Goal: Task Accomplishment & Management: Complete application form

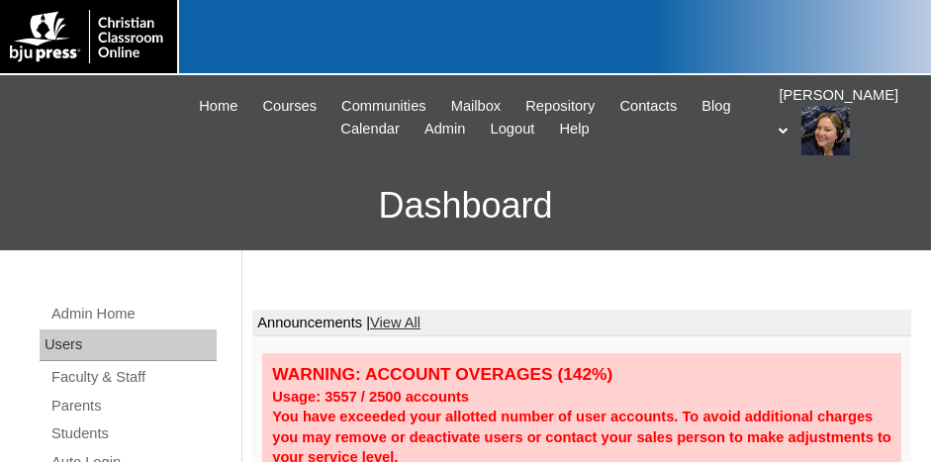
scroll to position [99, 0]
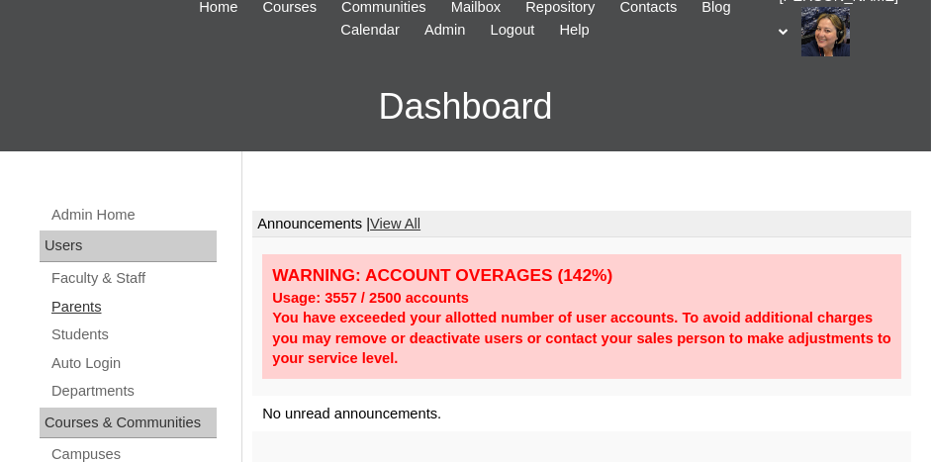
click at [91, 300] on link "Parents" at bounding box center [132, 307] width 167 height 25
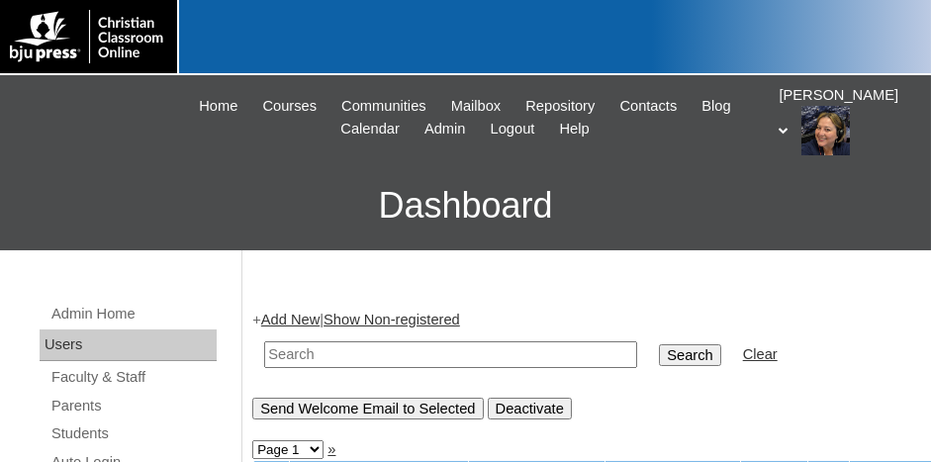
drag, startPoint x: 0, startPoint y: 0, endPoint x: 83, endPoint y: 343, distance: 353.4
click at [83, 343] on div "Users" at bounding box center [128, 346] width 177 height 32
click at [306, 351] on input "text" at bounding box center [450, 355] width 373 height 27
type input "500033717"
click at [659, 344] on input "Search" at bounding box center [689, 355] width 61 height 22
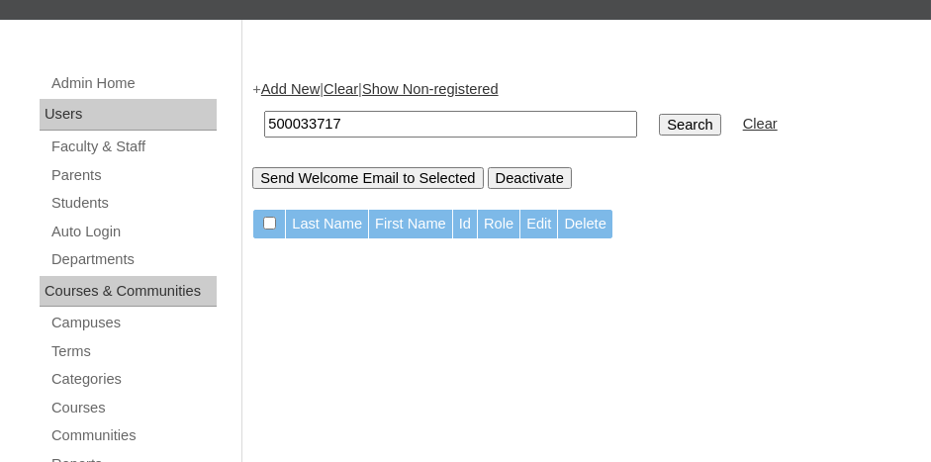
scroll to position [297, 0]
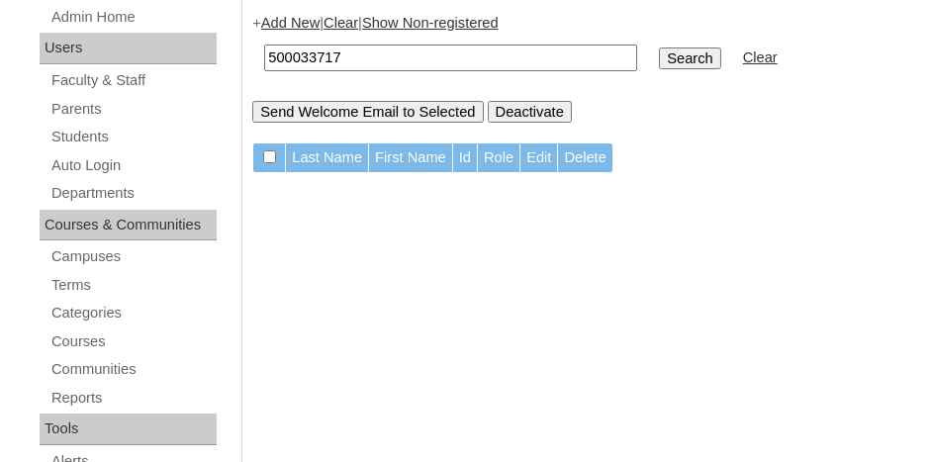
click at [419, 54] on input "500033717" at bounding box center [450, 58] width 373 height 27
type input "500033717"
click at [659, 48] on input "Search" at bounding box center [689, 59] width 61 height 22
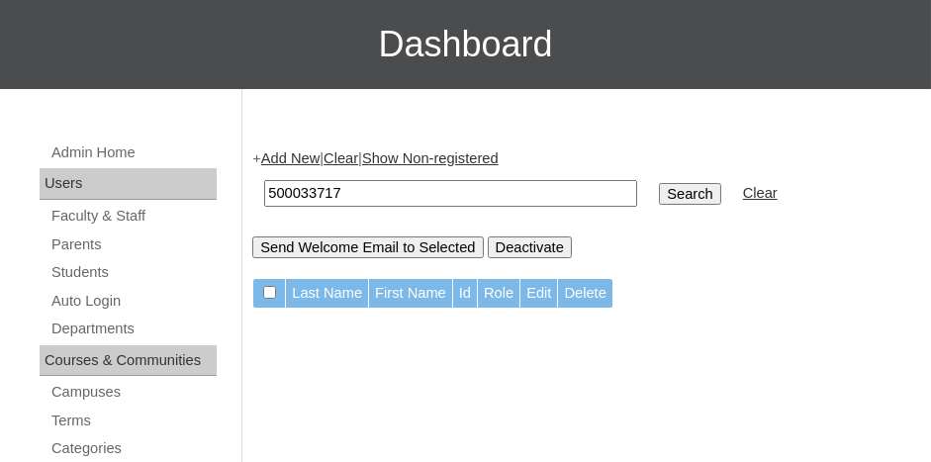
scroll to position [198, 0]
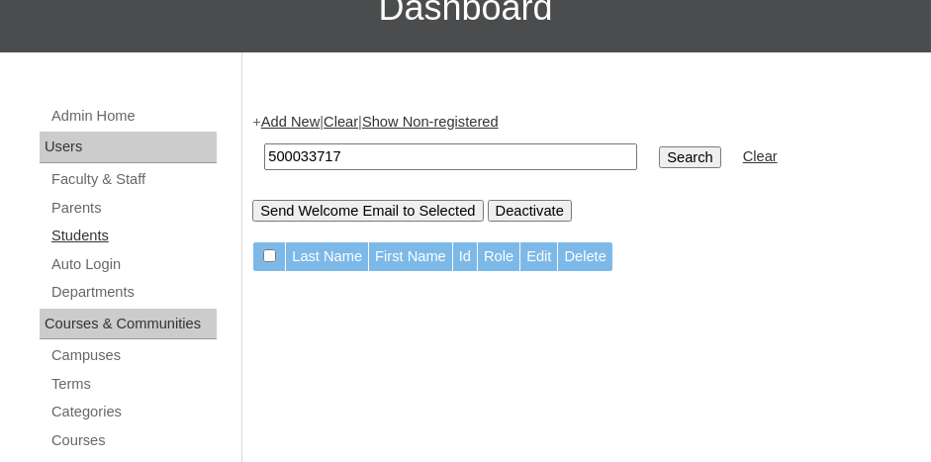
click at [73, 237] on link "Students" at bounding box center [132, 236] width 167 height 25
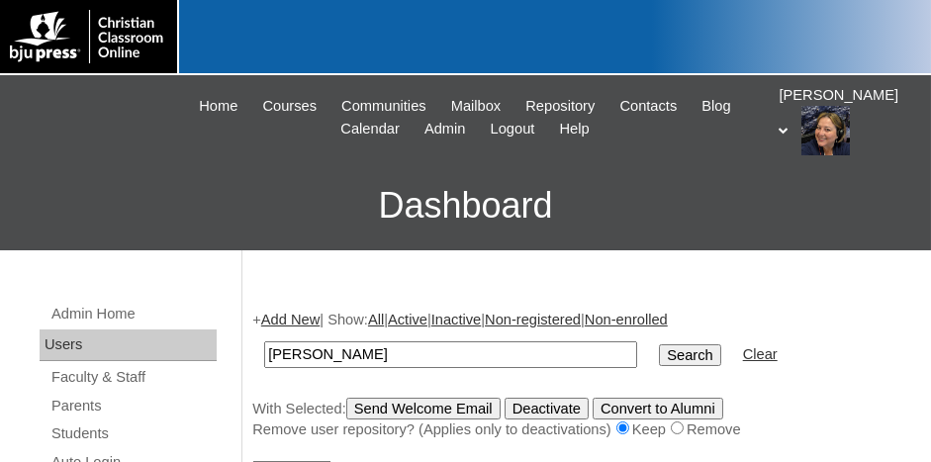
type input "[PERSON_NAME]"
click at [659, 344] on input "Search" at bounding box center [689, 355] width 61 height 22
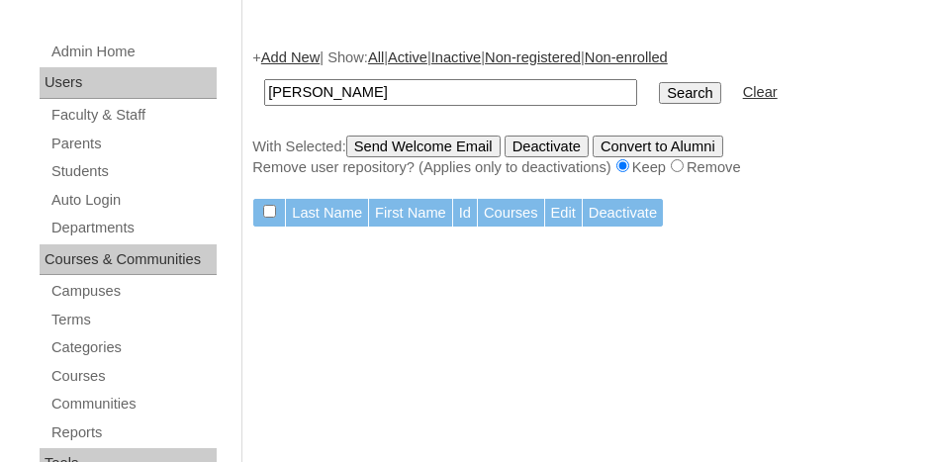
scroll to position [297, 0]
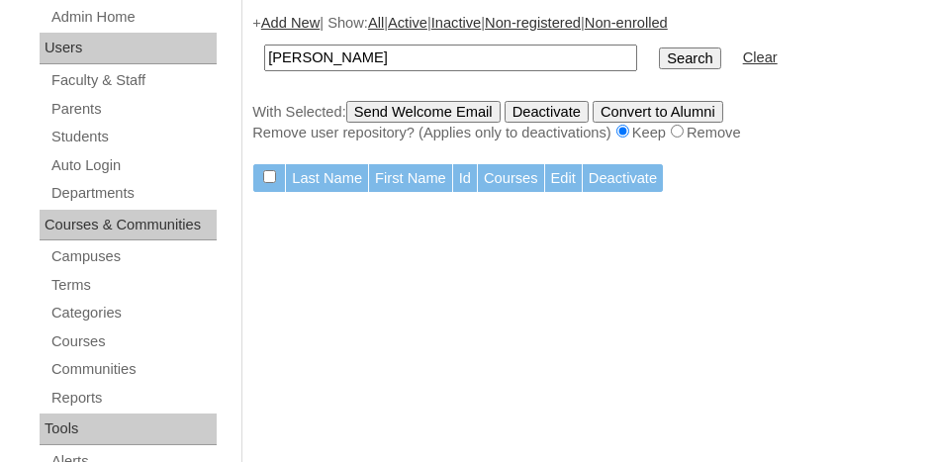
type input "[PERSON_NAME]"
click at [659, 52] on input "Search" at bounding box center [689, 59] width 61 height 22
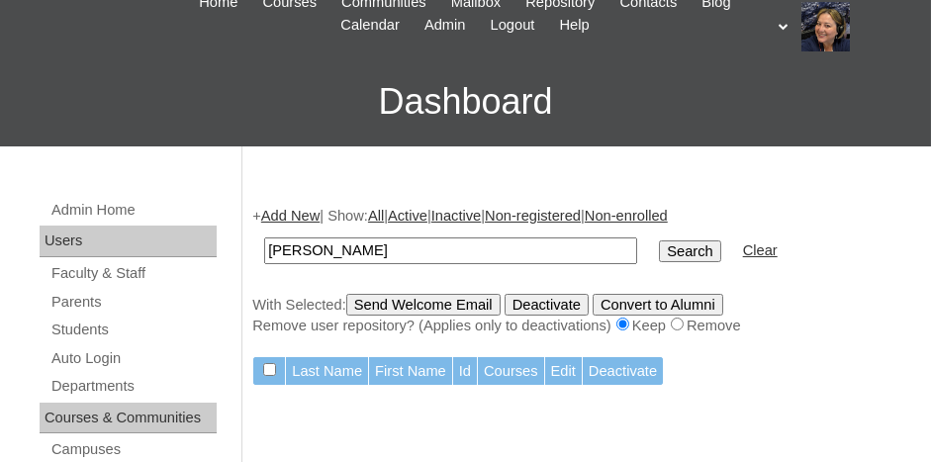
scroll to position [198, 0]
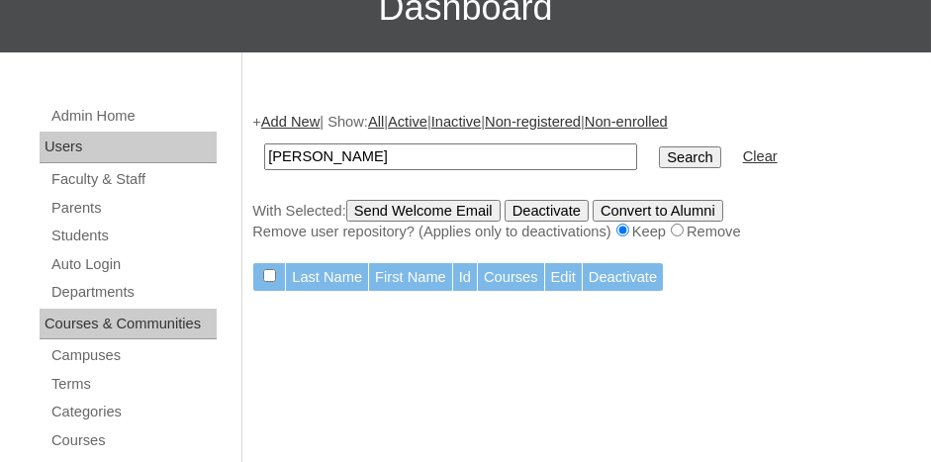
click at [346, 149] on input "[PERSON_NAME]" at bounding box center [450, 157] width 373 height 27
type input "L"
type input "l"
type input "[PERSON_NAME]"
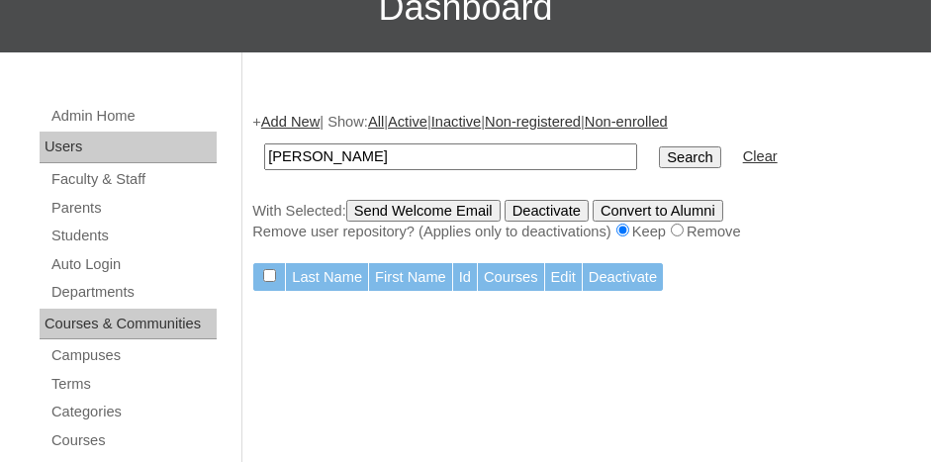
click at [659, 147] on input "Search" at bounding box center [689, 158] width 61 height 22
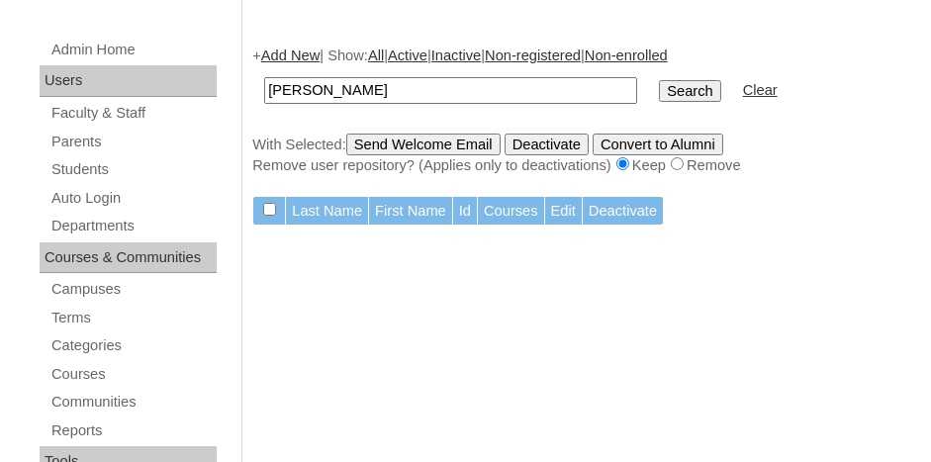
scroll to position [297, 0]
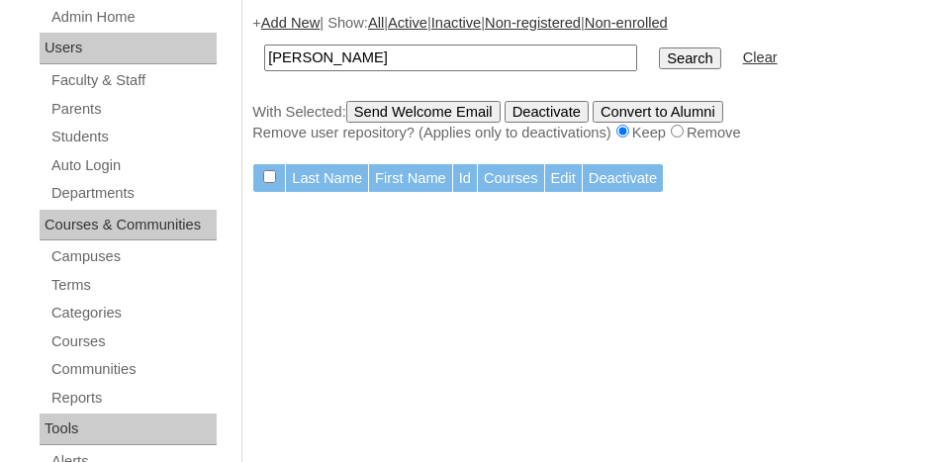
click at [659, 51] on input "Search" at bounding box center [689, 59] width 61 height 22
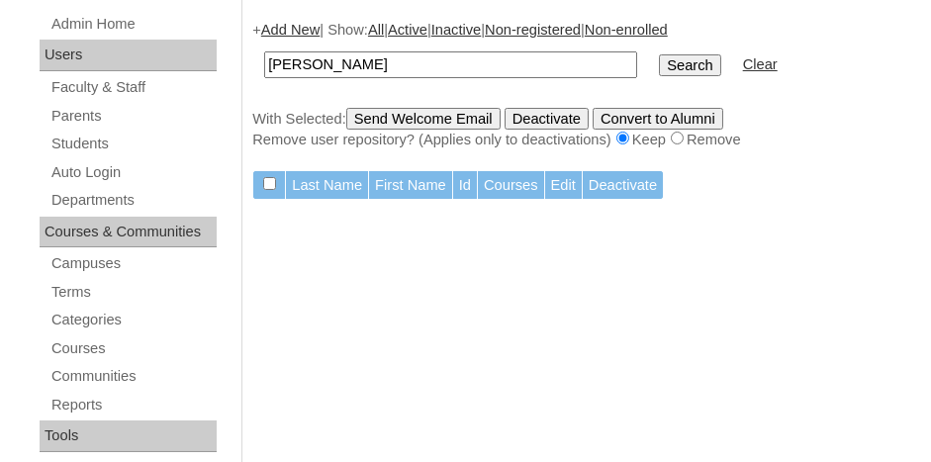
scroll to position [297, 0]
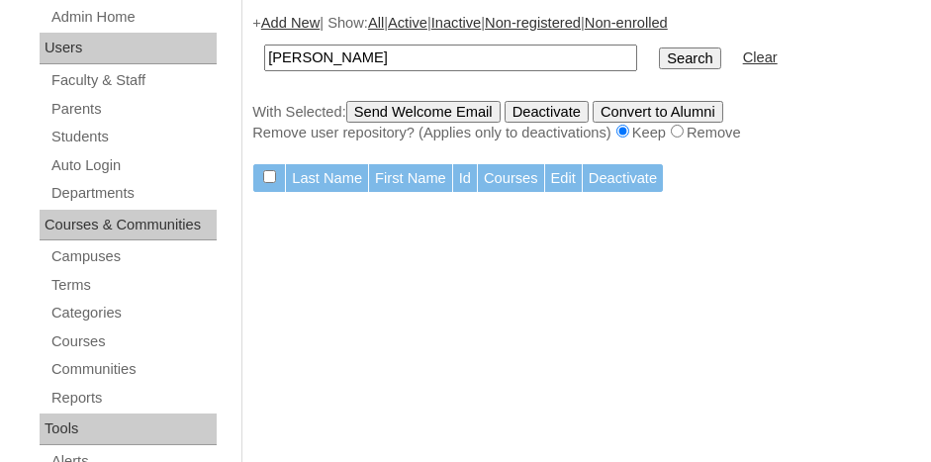
click at [330, 52] on input "[PERSON_NAME]" at bounding box center [450, 58] width 373 height 27
type input "L"
click at [104, 140] on link "Students" at bounding box center [132, 137] width 167 height 25
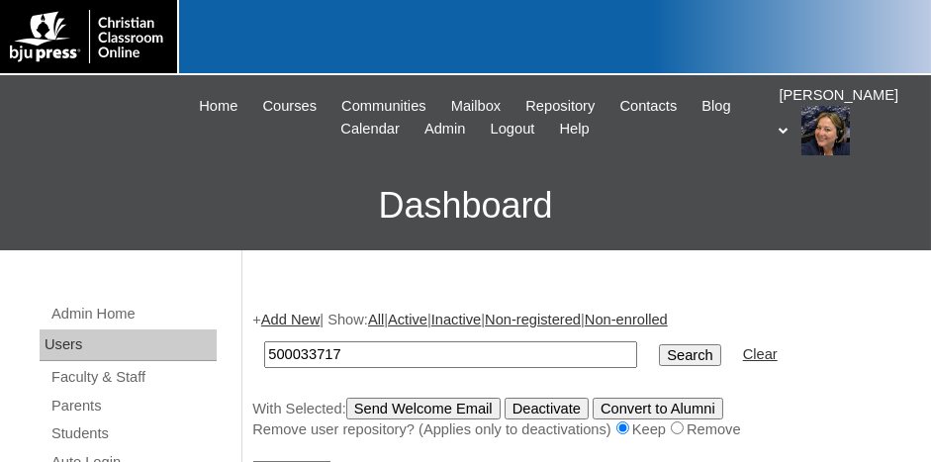
type input "500033717"
click at [659, 344] on input "Search" at bounding box center [689, 355] width 61 height 22
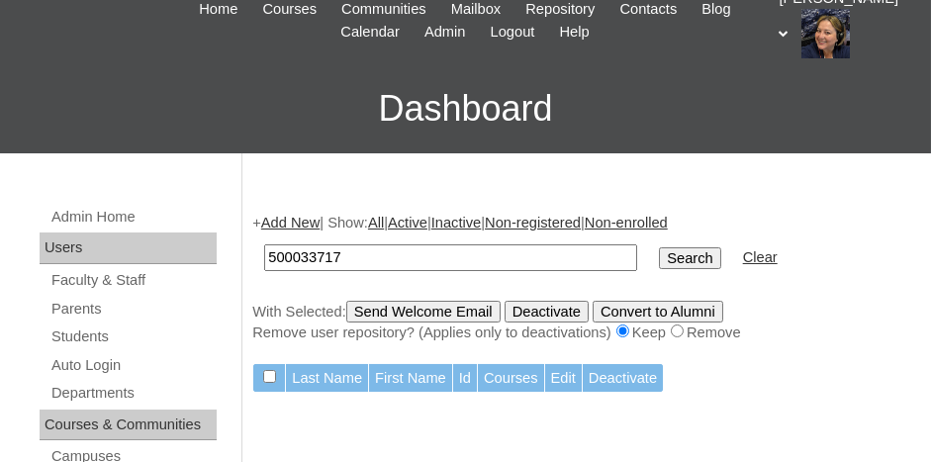
scroll to position [297, 0]
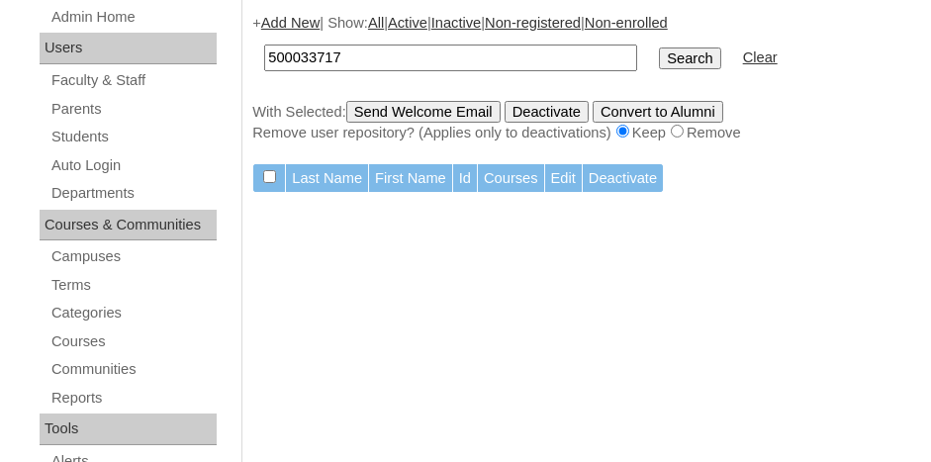
click at [659, 52] on input "Search" at bounding box center [689, 59] width 61 height 22
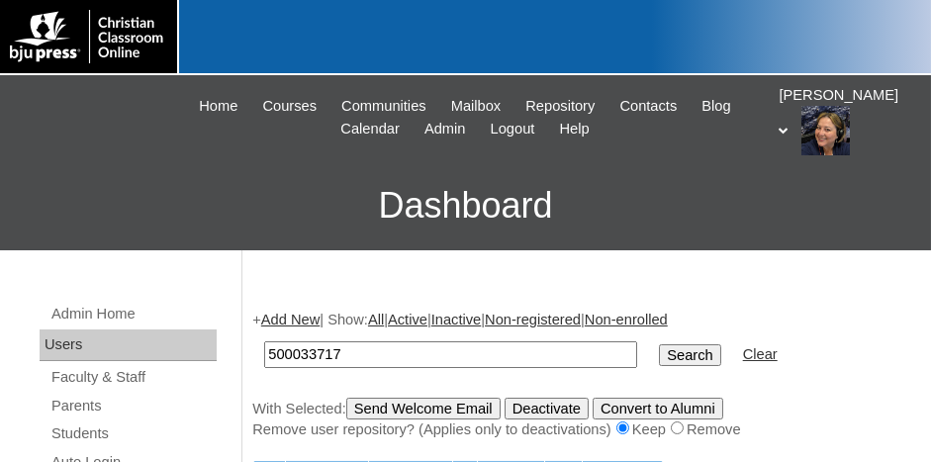
click at [366, 348] on input "500033717" at bounding box center [450, 355] width 373 height 27
type input "5"
paste input "500033717"
type input "500033717"
click at [659, 350] on input "Search" at bounding box center [689, 355] width 61 height 22
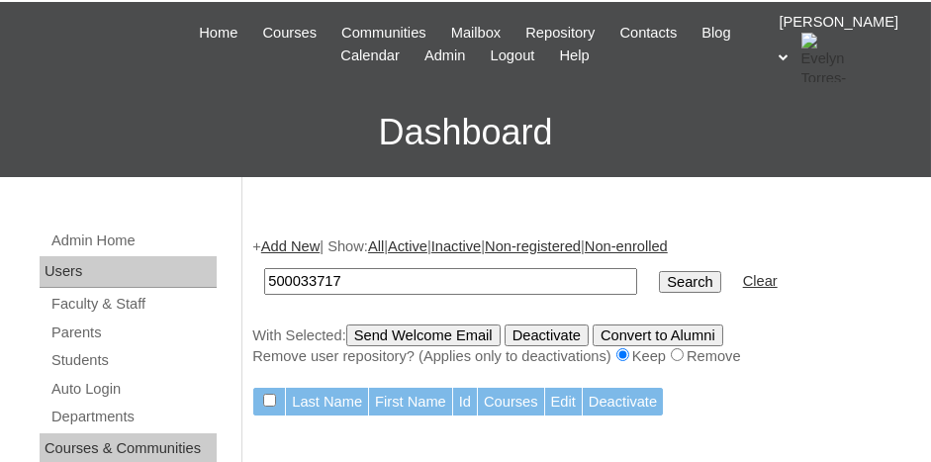
scroll to position [99, 0]
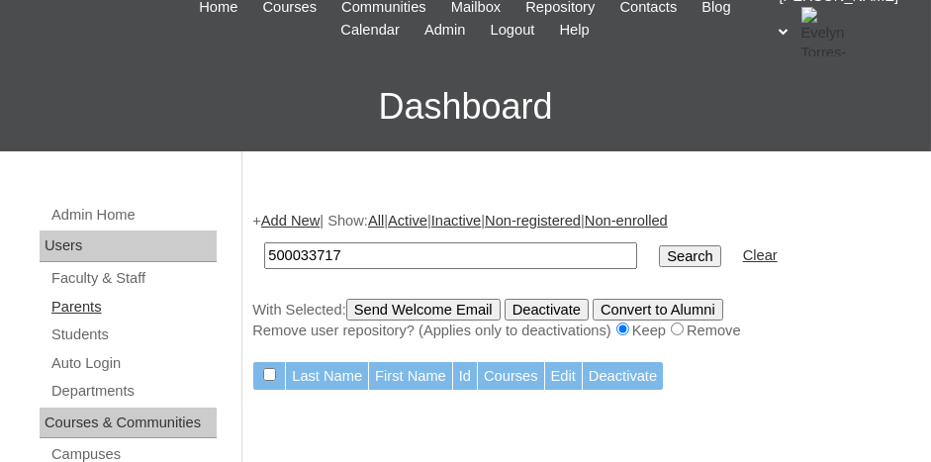
click at [85, 305] on link "Parents" at bounding box center [132, 307] width 167 height 25
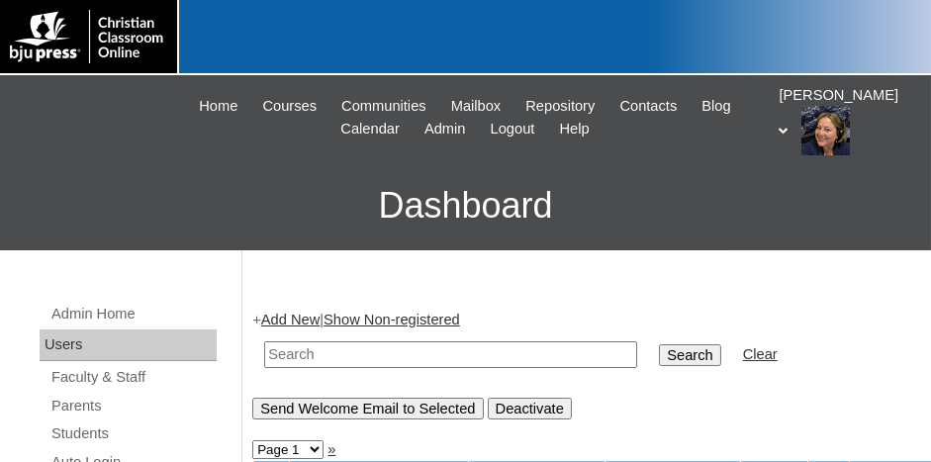
click at [309, 320] on link "Add New" at bounding box center [290, 320] width 58 height 16
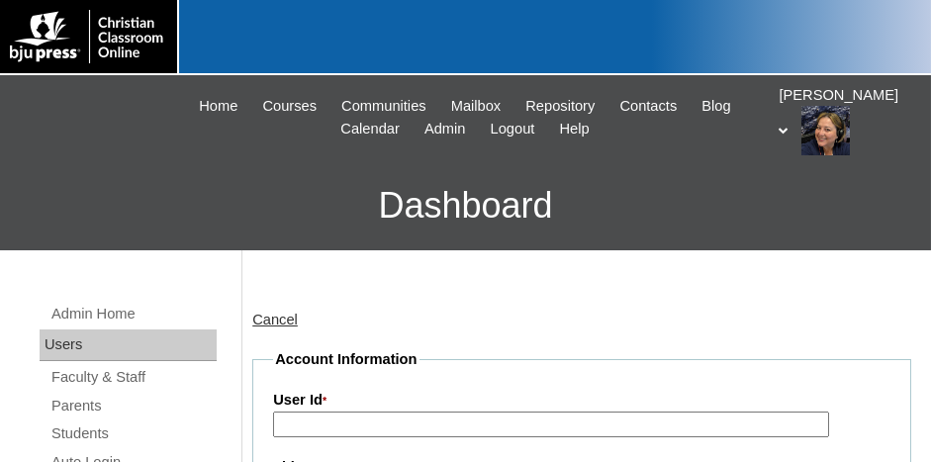
drag, startPoint x: 359, startPoint y: 421, endPoint x: 368, endPoint y: 415, distance: 10.7
click at [368, 415] on input "User Id *" at bounding box center [550, 425] width 555 height 27
type input "5"
paste input "500033717"
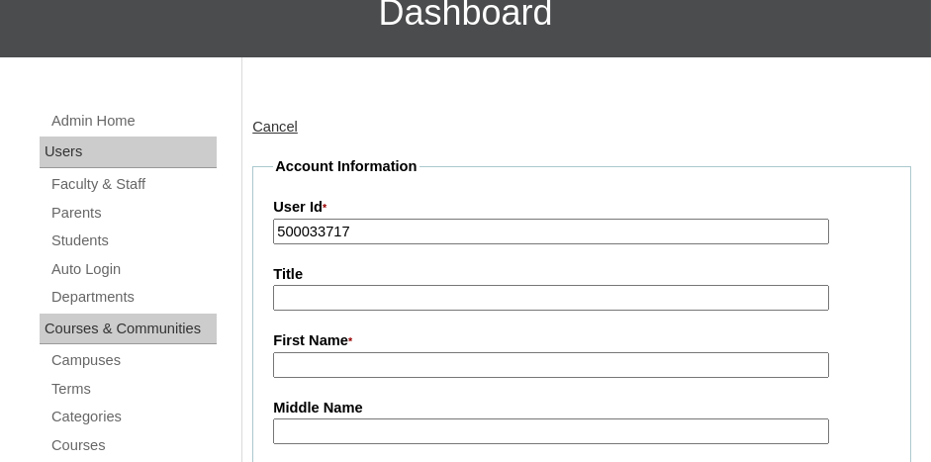
scroll to position [297, 0]
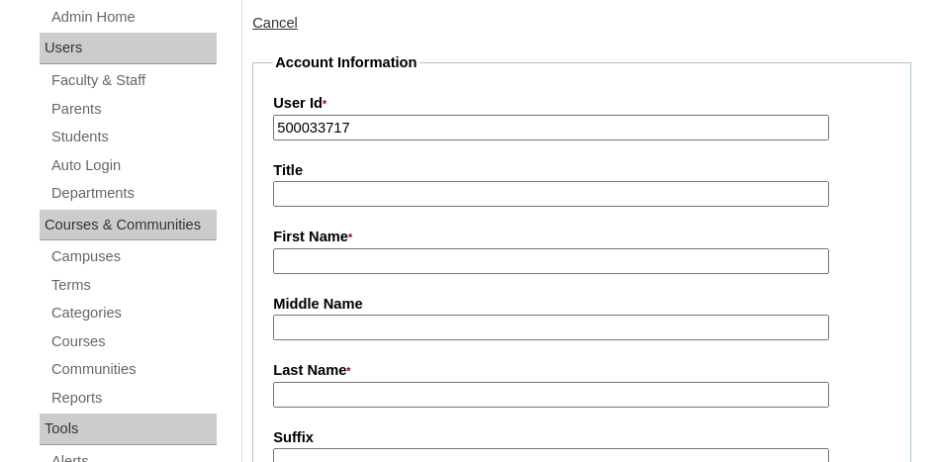
type input "500033717"
click at [371, 259] on input "First Name *" at bounding box center [550, 261] width 555 height 27
type input "f"
type input "Facilitator"
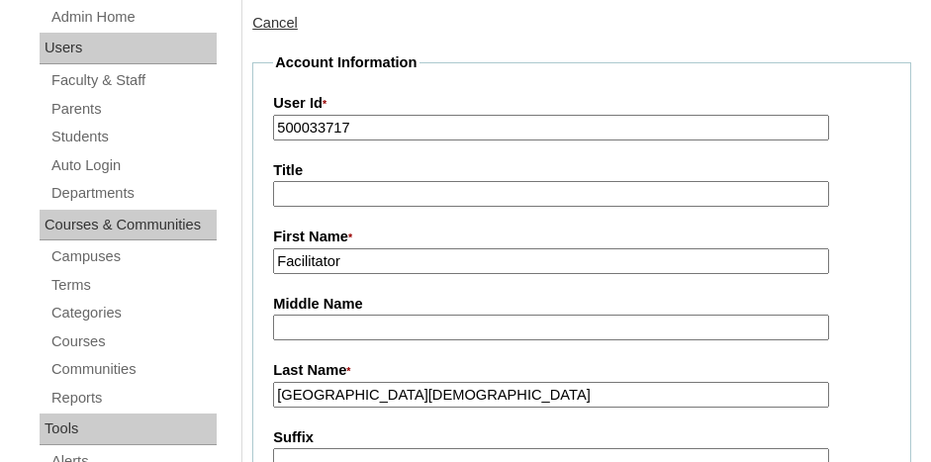
type input "Hampton Mennonite School"
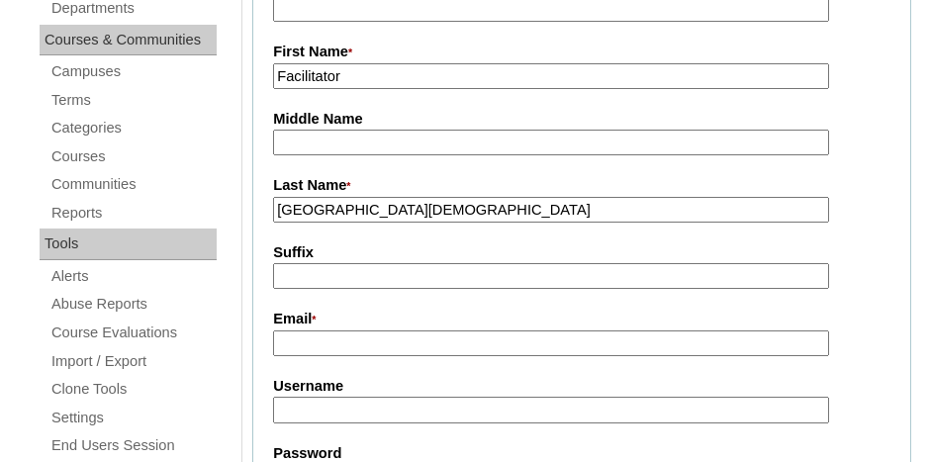
scroll to position [495, 0]
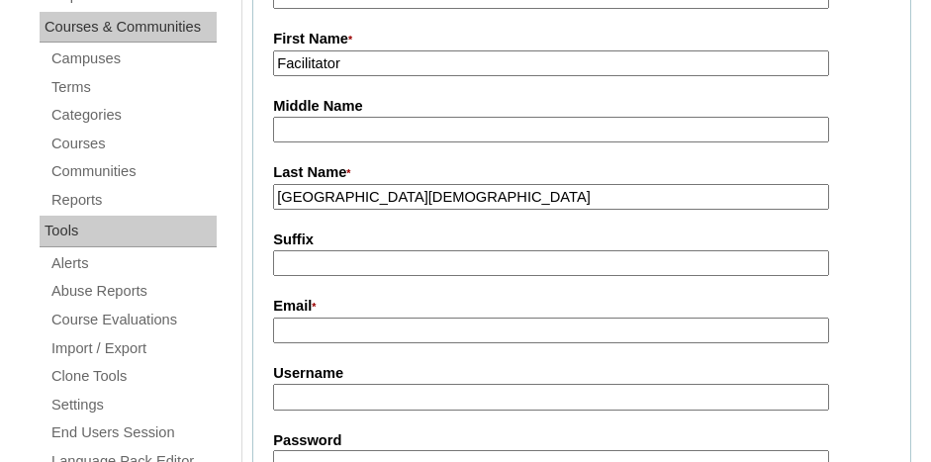
click at [413, 324] on input "Email *" at bounding box center [550, 331] width 555 height 27
paste input "hamptonmennoniteschool@gmail.com"
type input "hamptonmennoniteschool@gmail.com"
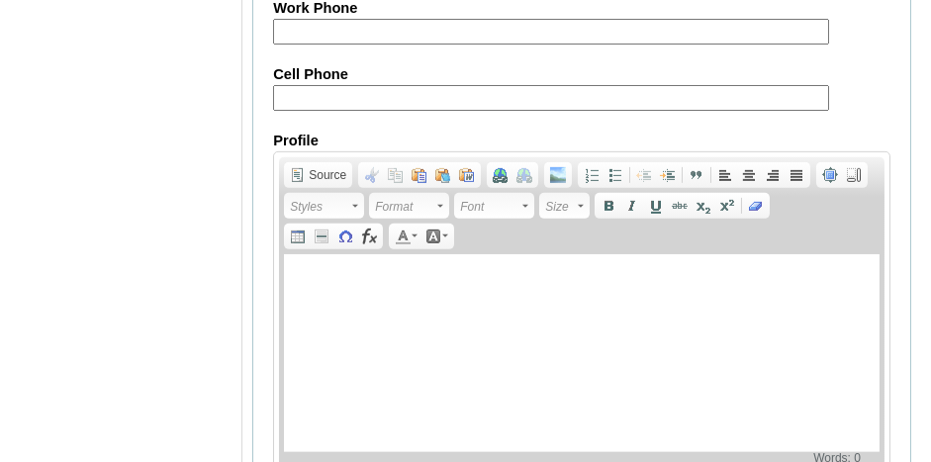
scroll to position [2267, 0]
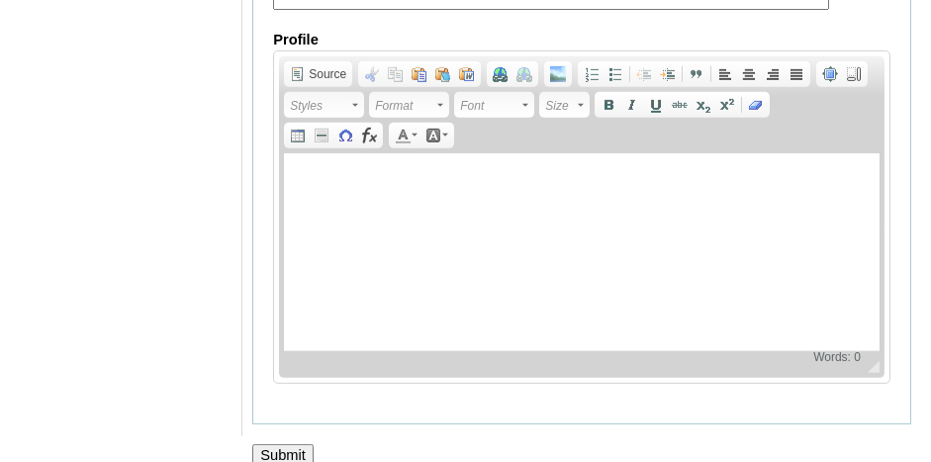
click at [283, 444] on input "Submit" at bounding box center [282, 455] width 61 height 22
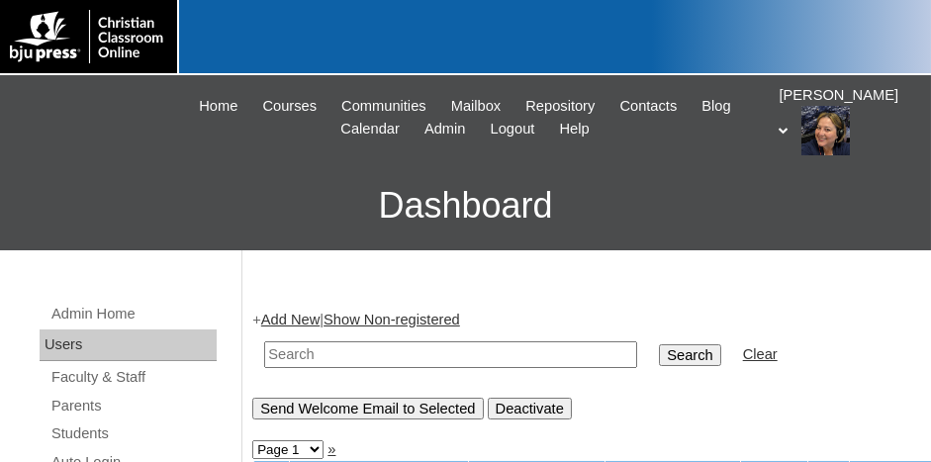
click at [349, 346] on input "text" at bounding box center [450, 355] width 373 height 27
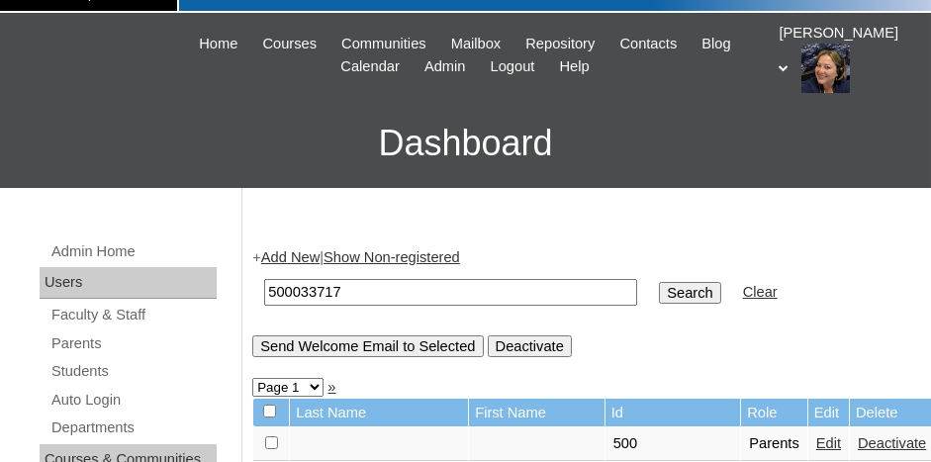
scroll to position [99, 0]
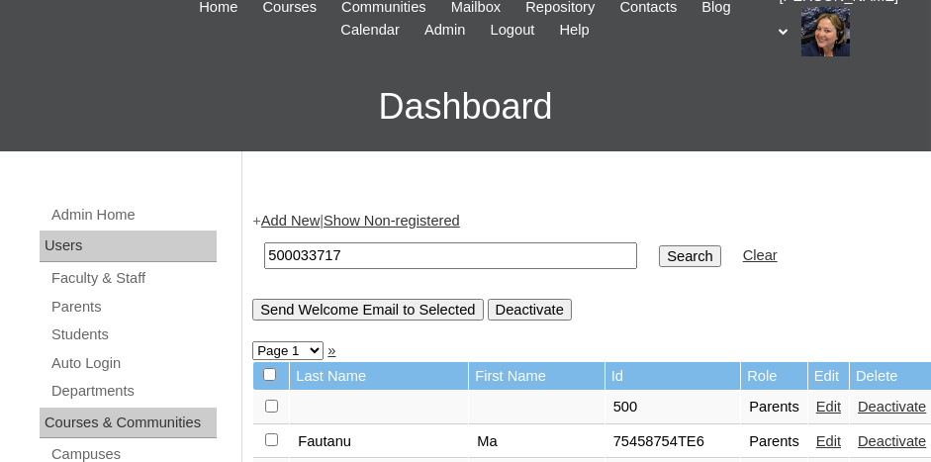
type input "500033717"
click at [659, 249] on input "Search" at bounding box center [689, 256] width 61 height 22
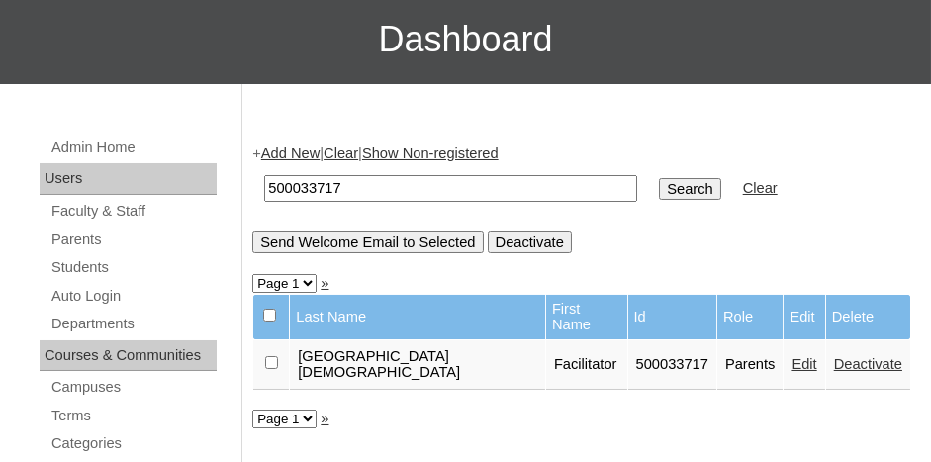
scroll to position [198, 0]
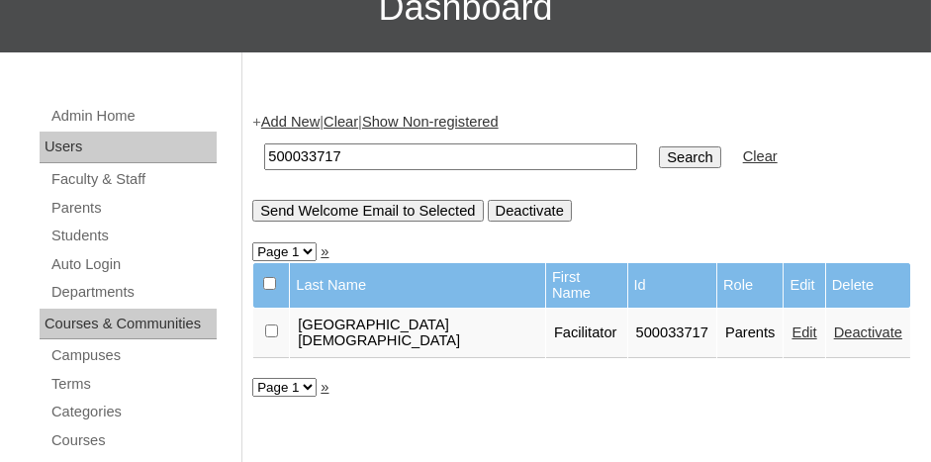
click at [291, 119] on link "Add New" at bounding box center [290, 122] width 58 height 16
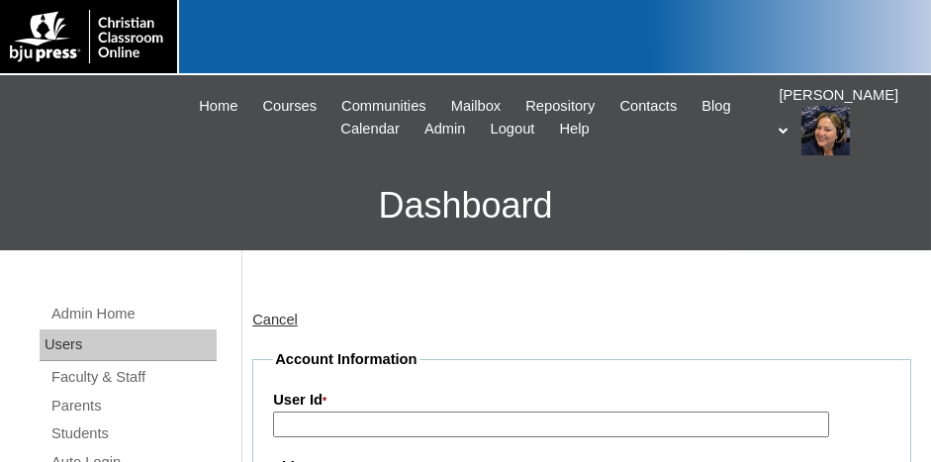
click at [394, 432] on input "User Id *" at bounding box center [550, 425] width 555 height 27
paste input "500033717"
type input "500033717"
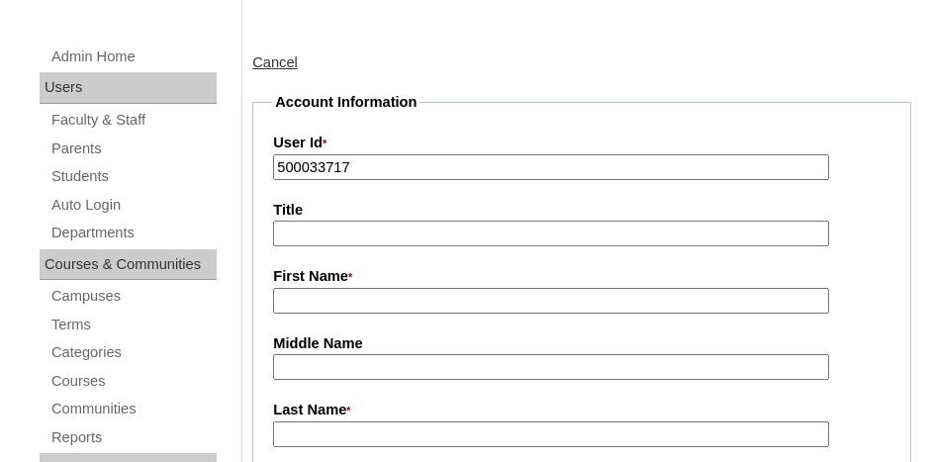
type input "T"
type input "Robert"
type input "Quackenboss"
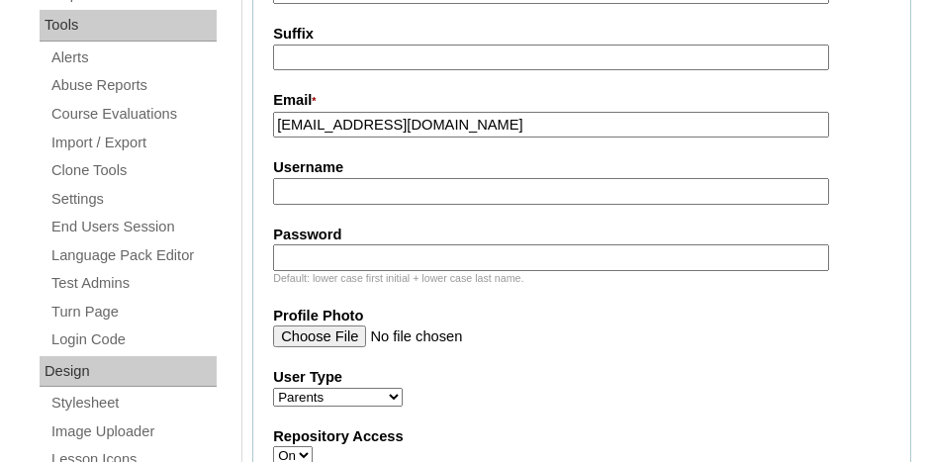
scroll to position [225, 0]
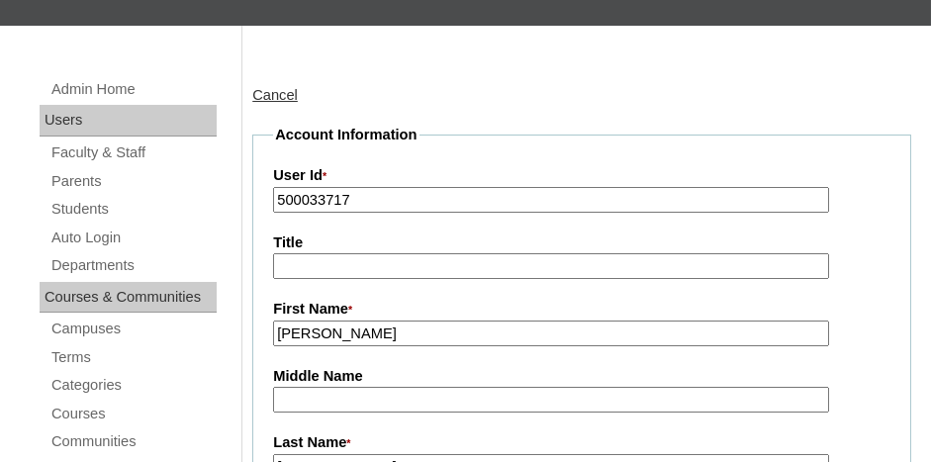
type input "Iraquack2@gmail.com"
click at [385, 191] on input "500033717" at bounding box center [550, 200] width 555 height 27
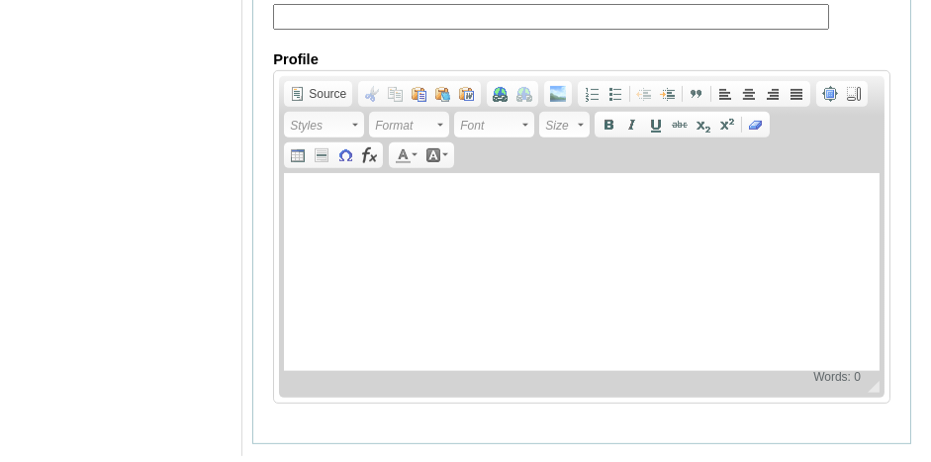
scroll to position [2267, 0]
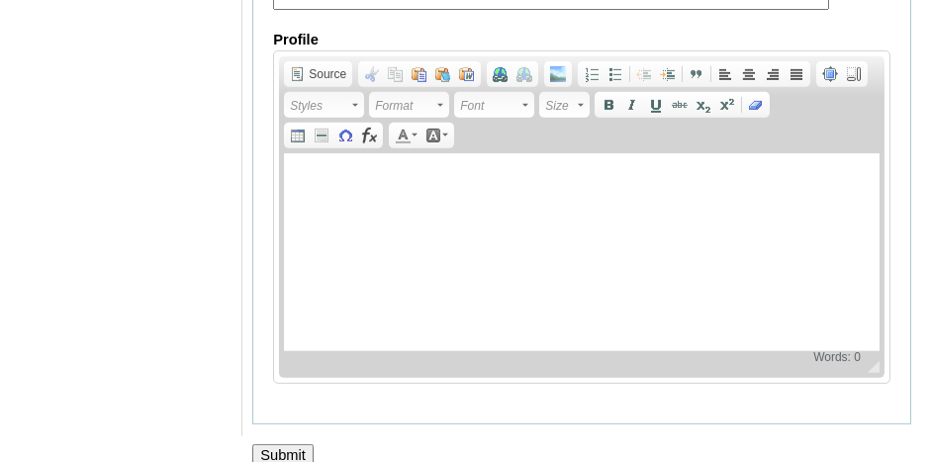
type input "500033717TE1"
click at [284, 444] on input "Submit" at bounding box center [282, 455] width 61 height 22
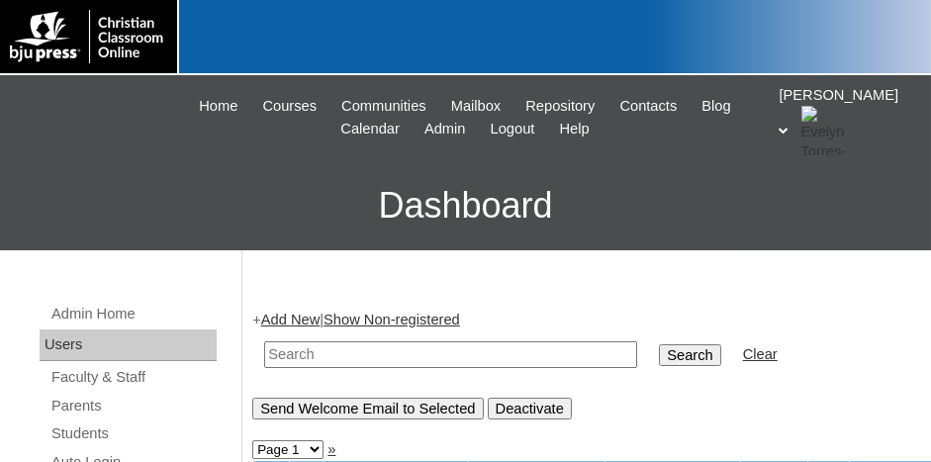
click at [327, 347] on input "text" at bounding box center [450, 355] width 373 height 27
paste input "500033717"
type input "500033717"
click at [95, 434] on link "Students" at bounding box center [132, 434] width 167 height 25
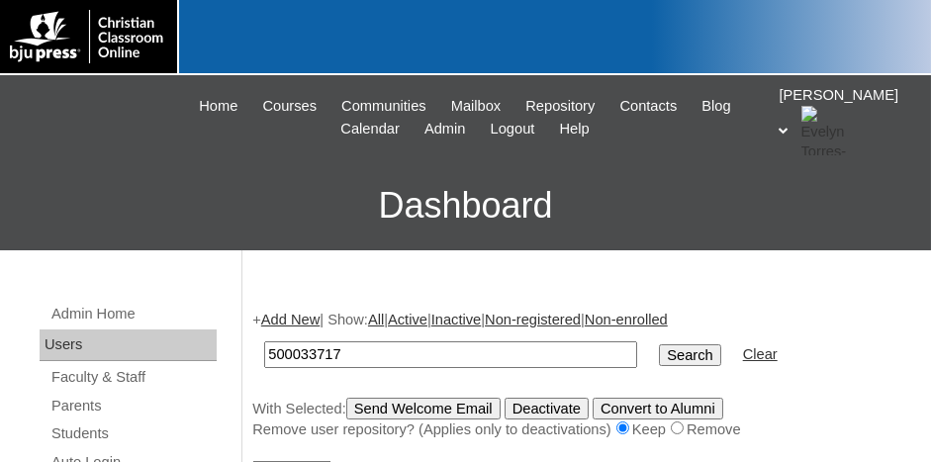
type input "500033717"
click at [659, 358] on input "Search" at bounding box center [689, 355] width 61 height 22
click at [286, 317] on link "Add New" at bounding box center [290, 320] width 58 height 16
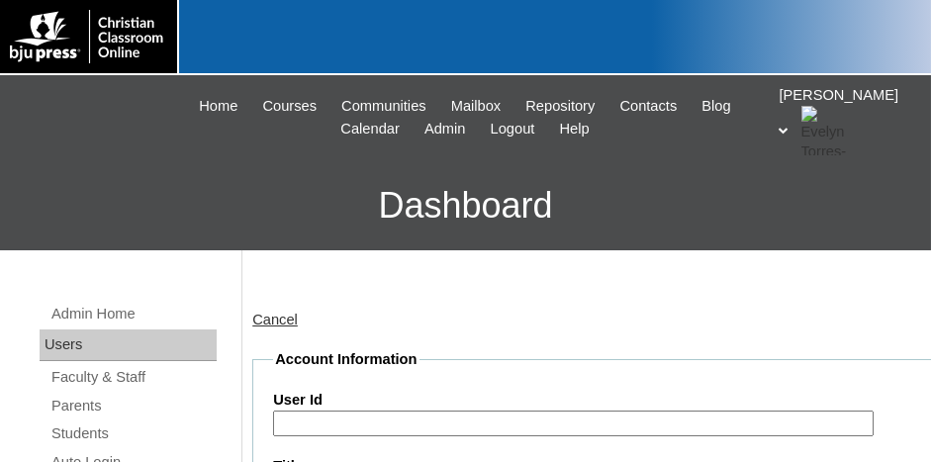
click at [386, 415] on input "User Id" at bounding box center [573, 424] width 601 height 27
paste input "500033717"
drag, startPoint x: 380, startPoint y: 414, endPoint x: 269, endPoint y: 424, distance: 111.3
type input "500033717ST1"
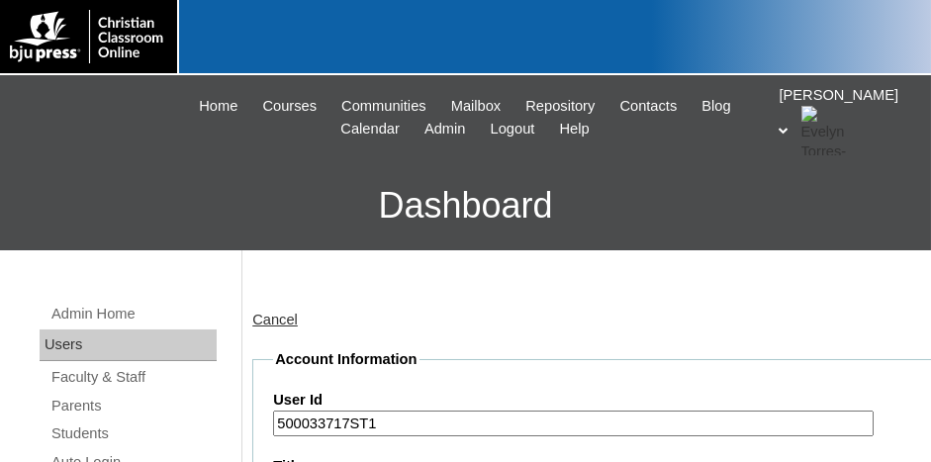
scroll to position [255, 0]
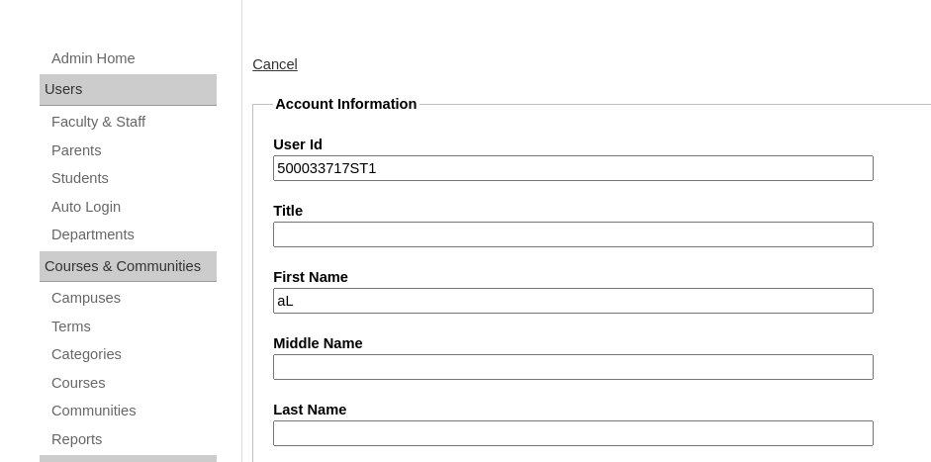
type input "a"
type input "Allon"
type input "[PERSON_NAME]"
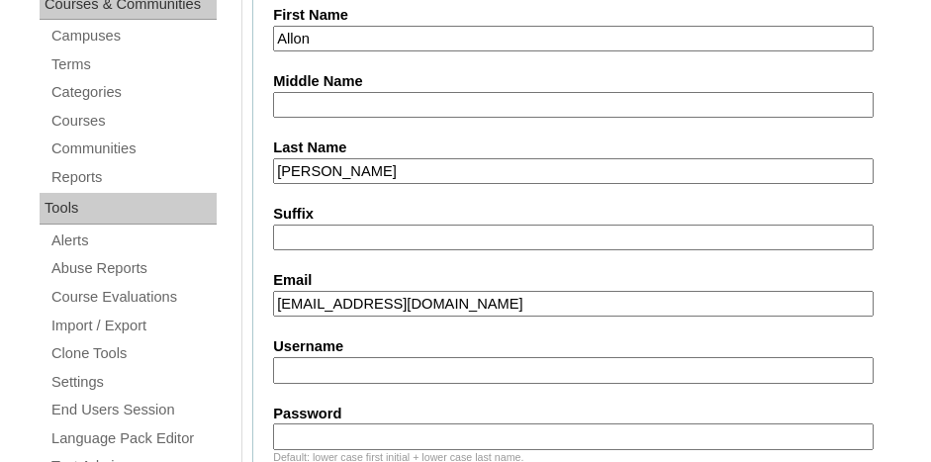
type input "allonlapp@gamil.com"
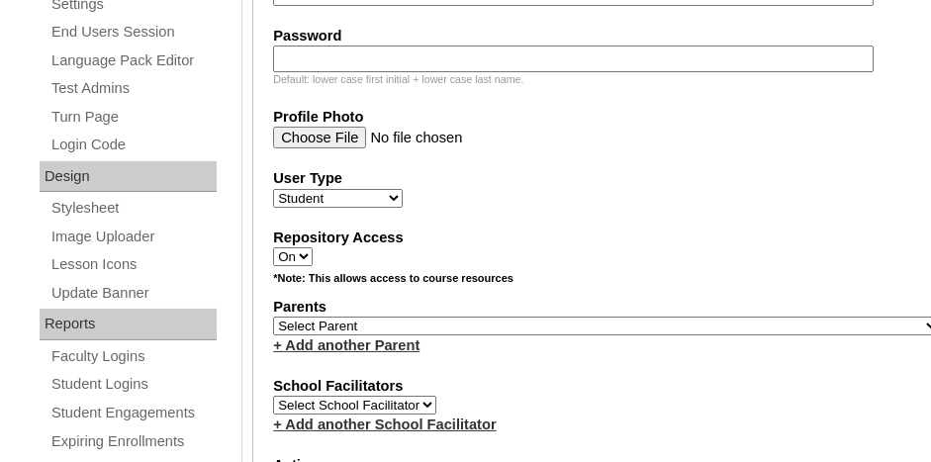
scroll to position [1013, 0]
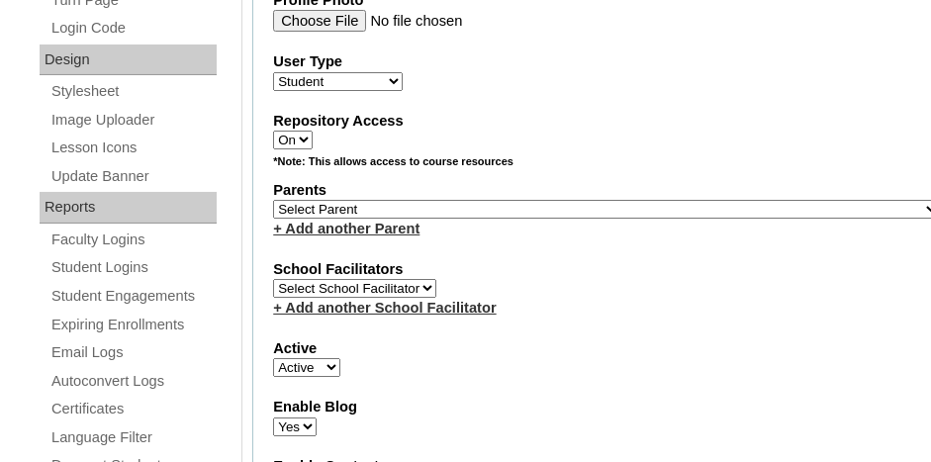
click at [654, 200] on select "Select Parent , Fautanu, Ma 1, 1 23-24 accountMorgan, Jason 6th Street Mennonit…" at bounding box center [606, 209] width 667 height 19
select select "36990"
click at [273, 200] on select "Select Parent , Fautanu, Ma 1, 1 23-24 accountMorgan, Jason 6th Street Mennonit…" at bounding box center [606, 209] width 667 height 19
click at [666, 272] on div "School Facilitators Select School Facilitator + Add another School Facilitator" at bounding box center [606, 288] width 667 height 59
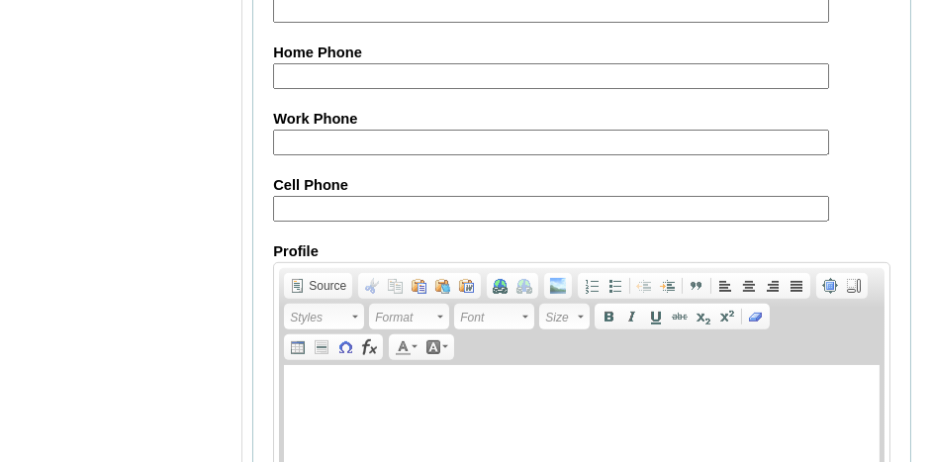
scroll to position [2594, 0]
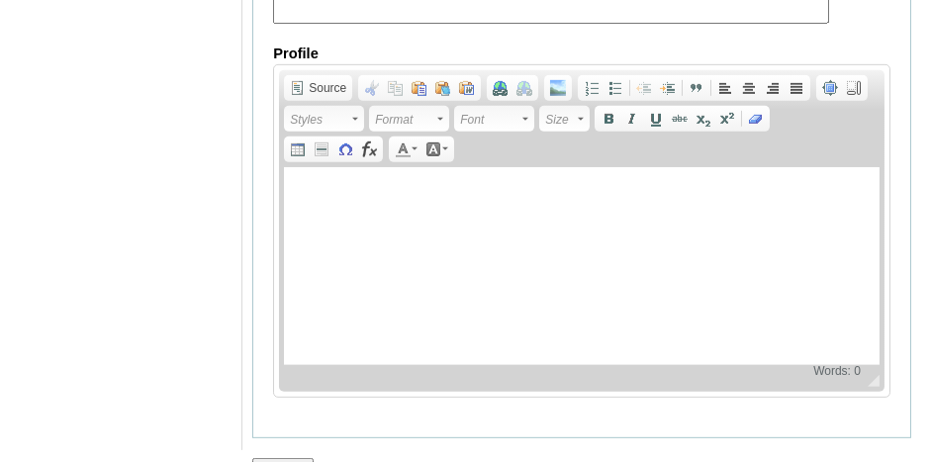
click at [284, 458] on input "Submit" at bounding box center [282, 469] width 61 height 22
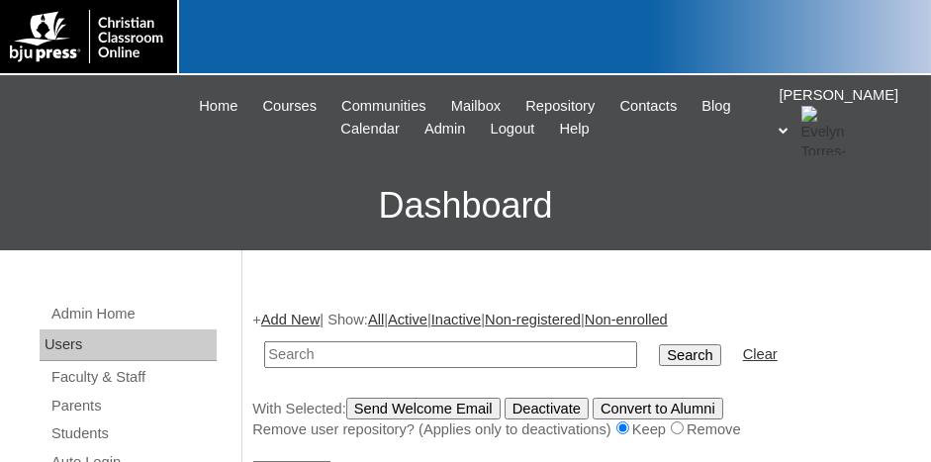
type input "V"
type input "500033717ST1"
click at [659, 351] on input "Search" at bounding box center [689, 355] width 61 height 22
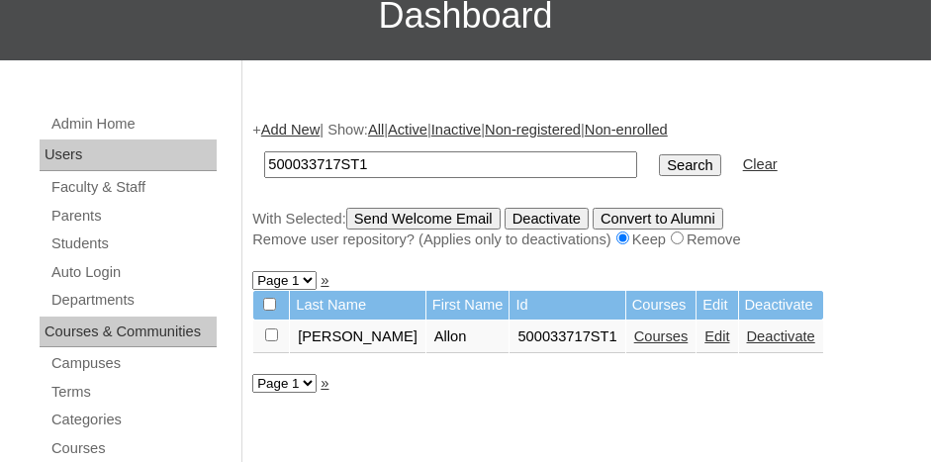
scroll to position [198, 0]
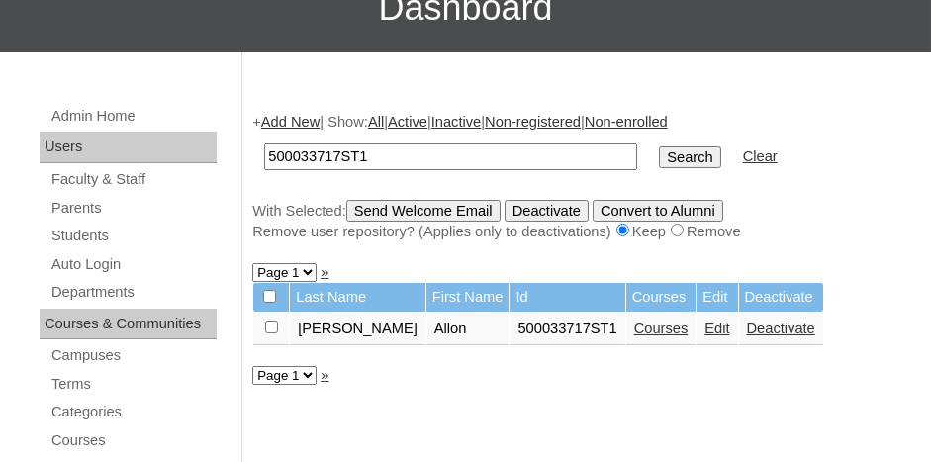
drag, startPoint x: 265, startPoint y: 323, endPoint x: 284, endPoint y: 326, distance: 19.0
click at [266, 323] on input "checkbox" at bounding box center [271, 327] width 13 height 13
checkbox input "true"
click at [635, 327] on link "Courses" at bounding box center [662, 329] width 54 height 16
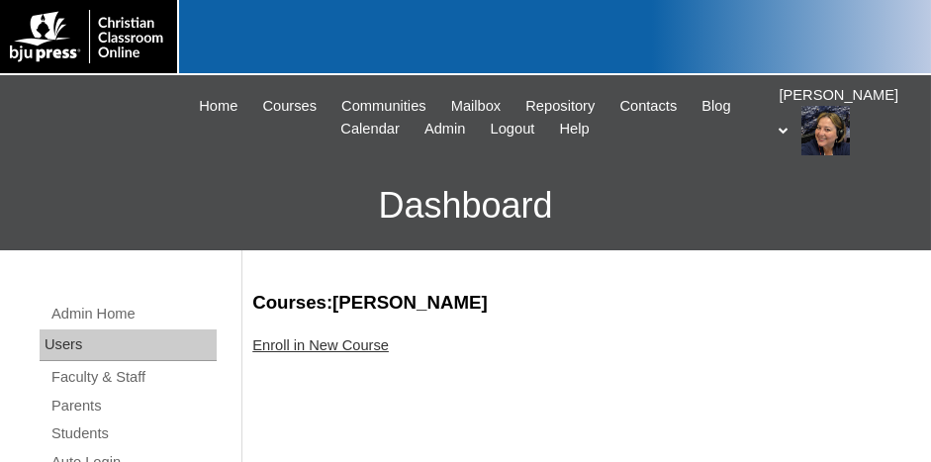
click at [356, 345] on link "Enroll in New Course" at bounding box center [320, 346] width 137 height 16
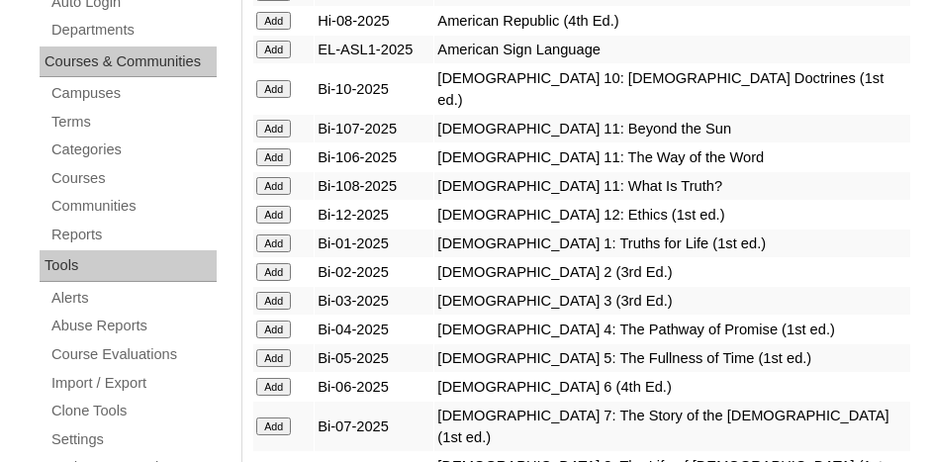
scroll to position [495, 0]
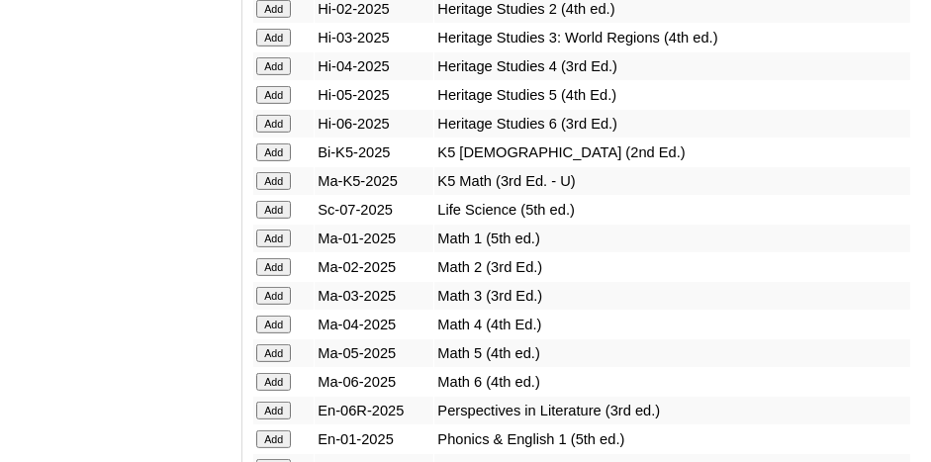
scroll to position [1980, 0]
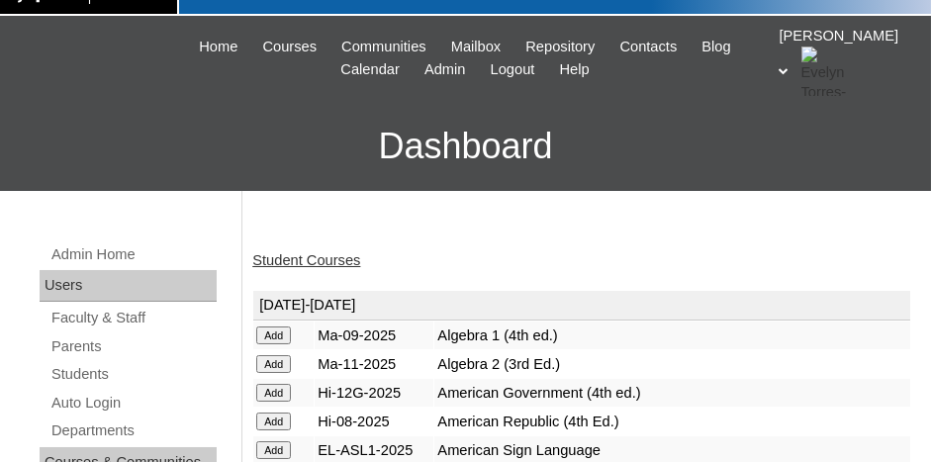
scroll to position [99, 0]
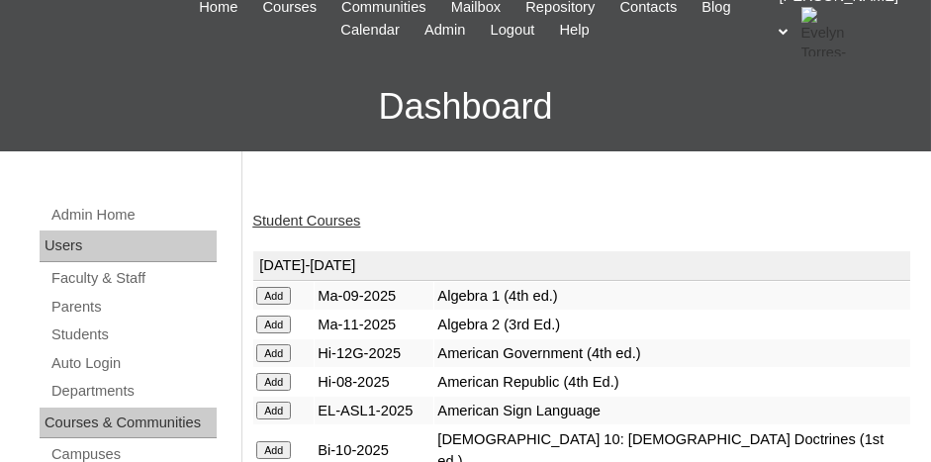
click at [270, 305] on input "Add" at bounding box center [273, 296] width 35 height 18
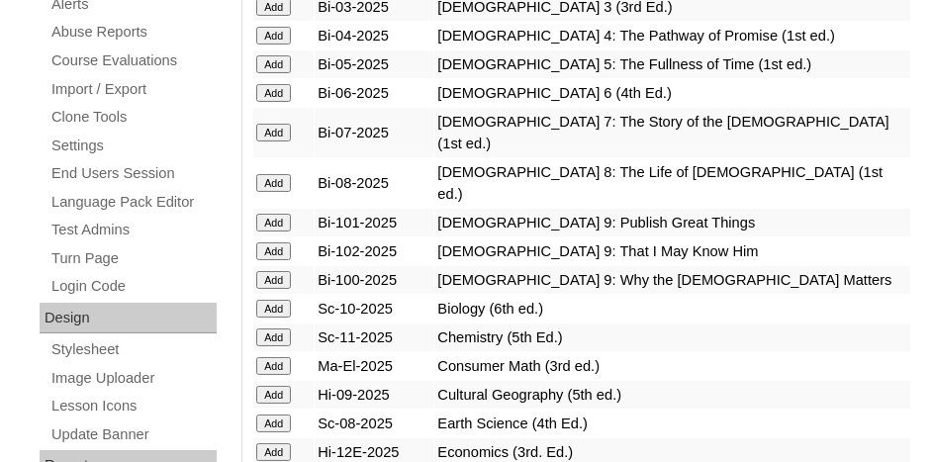
scroll to position [792, 0]
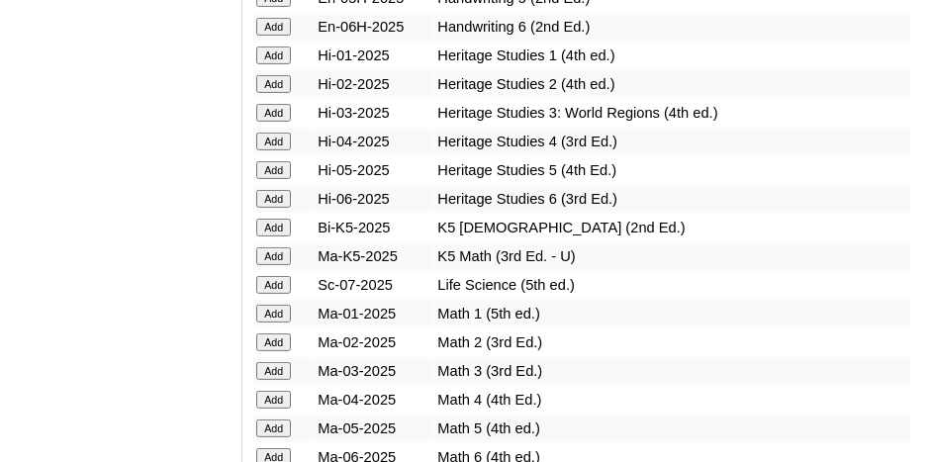
scroll to position [1980, 0]
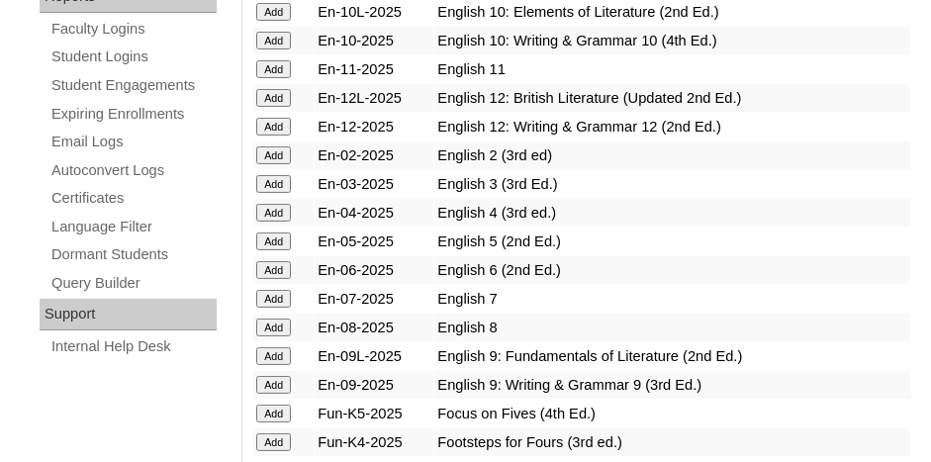
scroll to position [1188, 0]
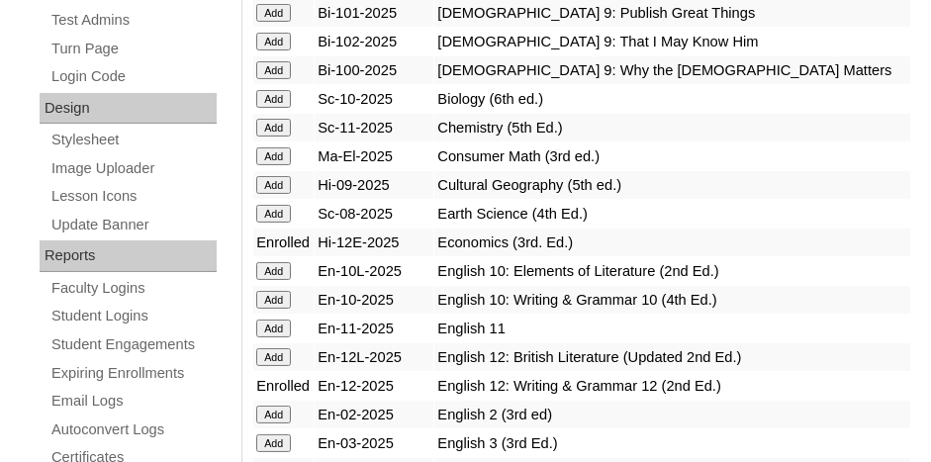
scroll to position [990, 0]
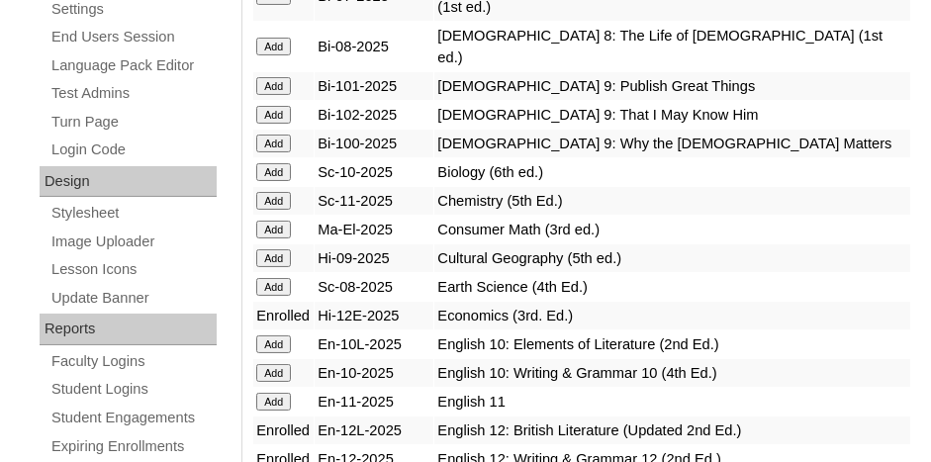
scroll to position [792, 0]
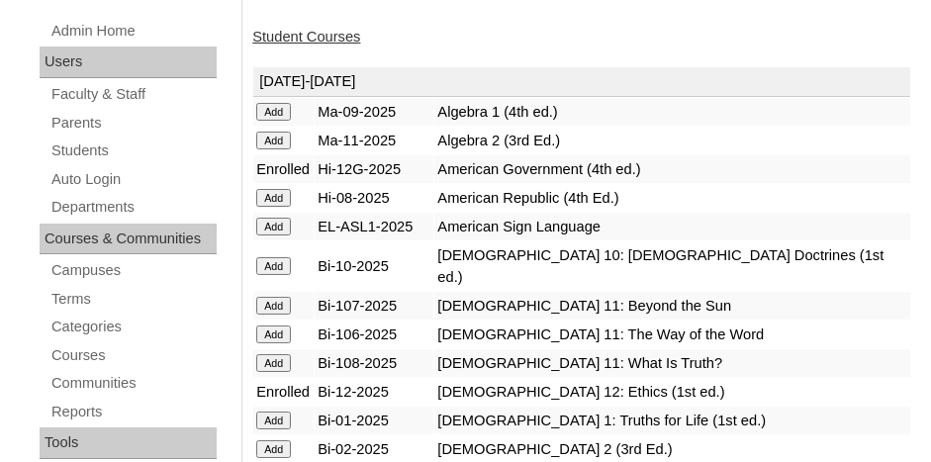
scroll to position [297, 0]
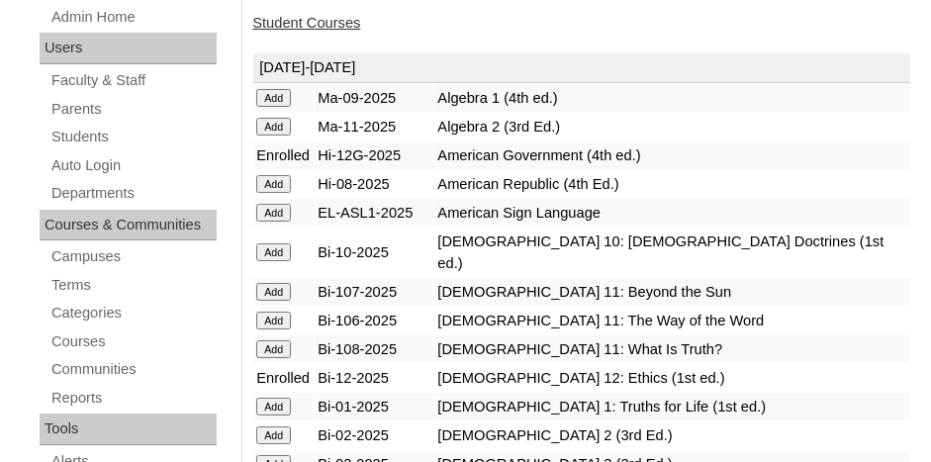
click at [281, 15] on div "Student Courses" at bounding box center [581, 23] width 659 height 21
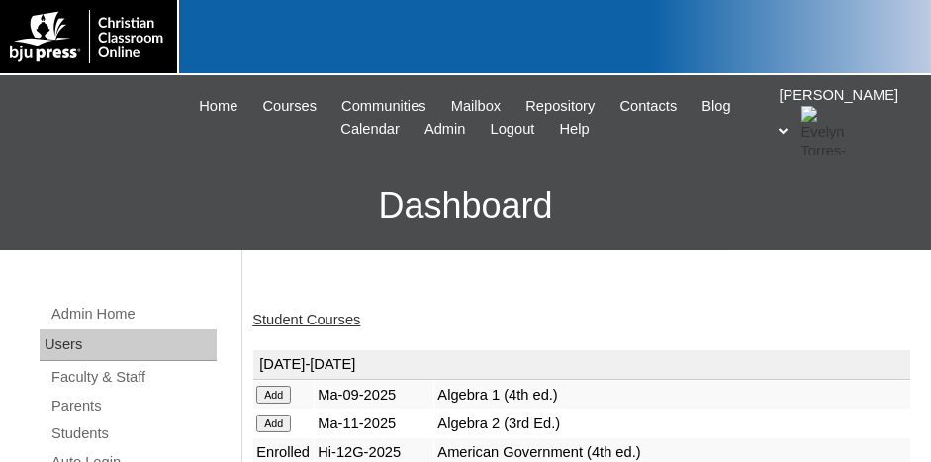
click at [323, 317] on link "Student Courses" at bounding box center [306, 320] width 108 height 16
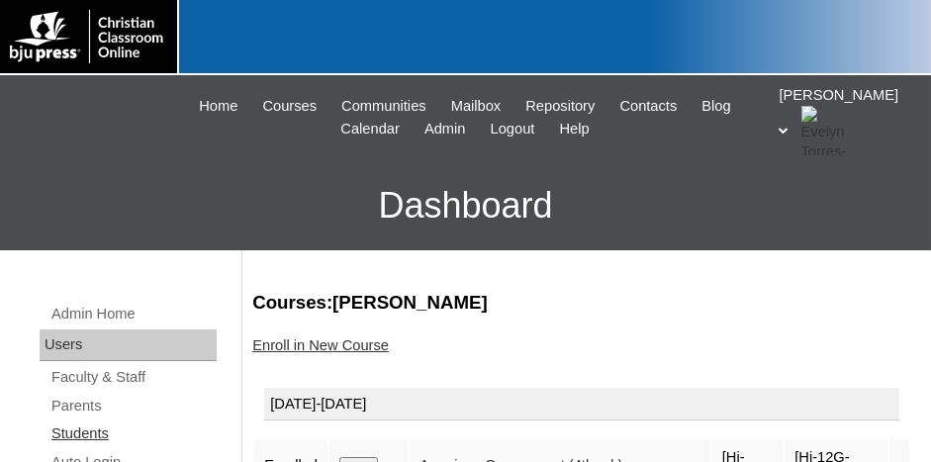
click at [93, 437] on link "Students" at bounding box center [132, 434] width 167 height 25
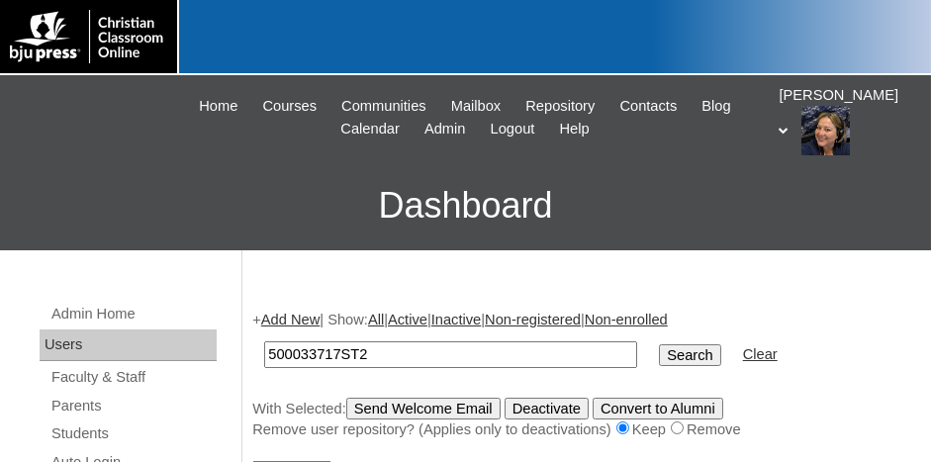
type input "500033717ST2"
click at [659, 344] on input "Search" at bounding box center [689, 355] width 61 height 22
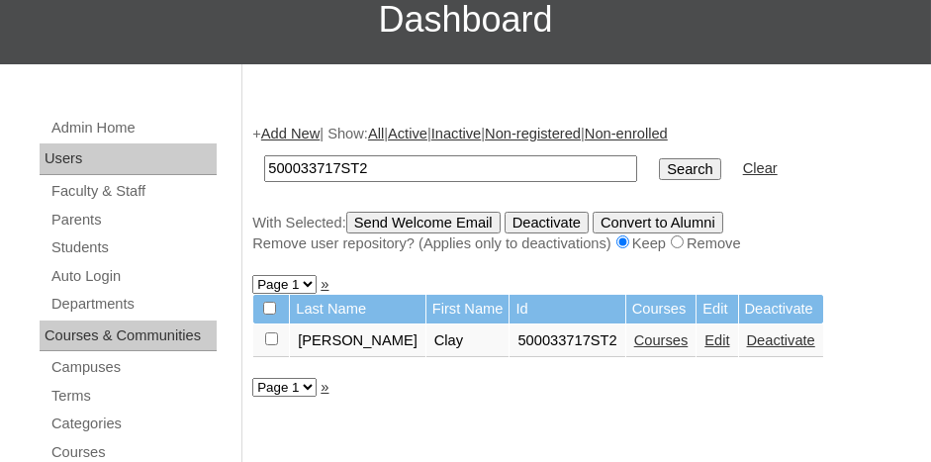
scroll to position [198, 0]
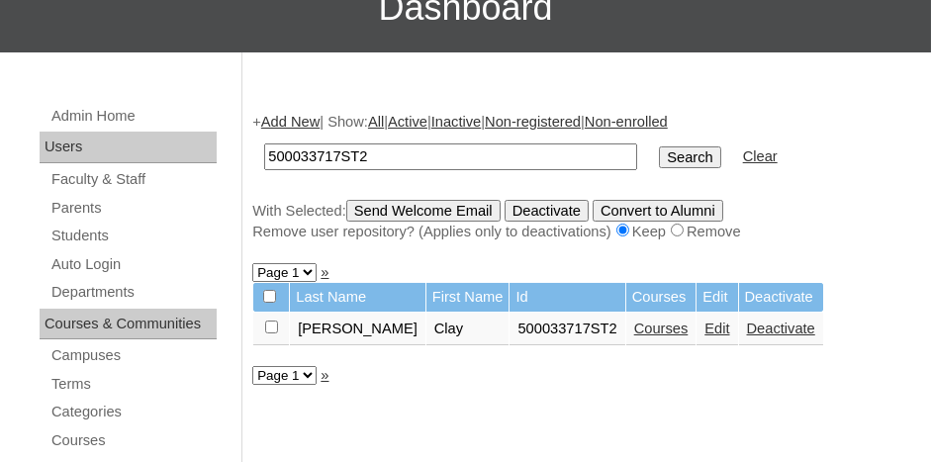
click at [635, 329] on link "Courses" at bounding box center [662, 329] width 54 height 16
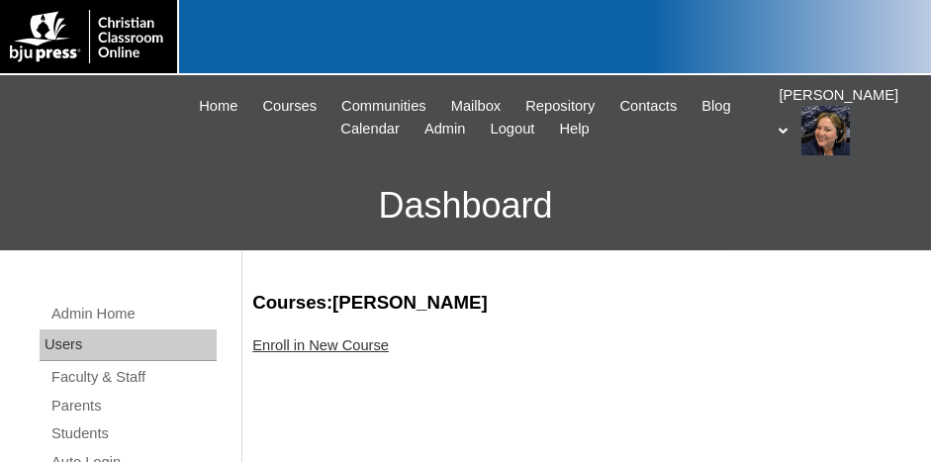
click at [333, 348] on link "Enroll in New Course" at bounding box center [320, 346] width 137 height 16
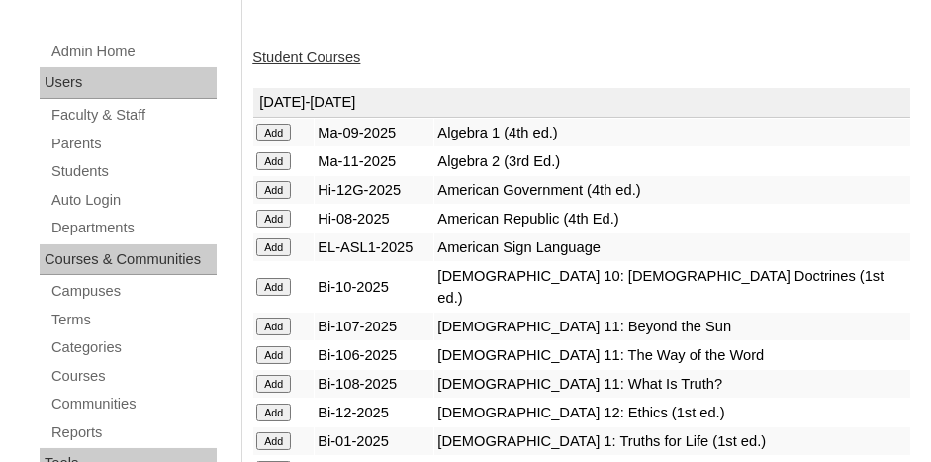
scroll to position [297, 0]
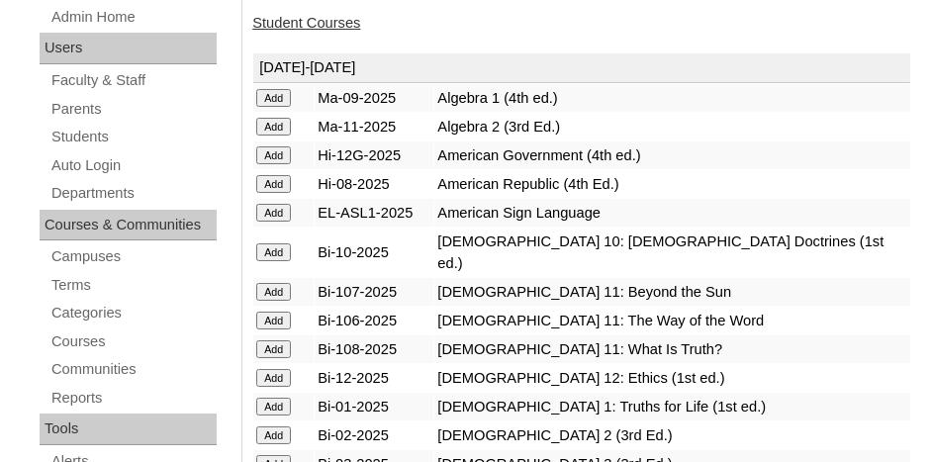
click at [274, 107] on input "Add" at bounding box center [273, 98] width 35 height 18
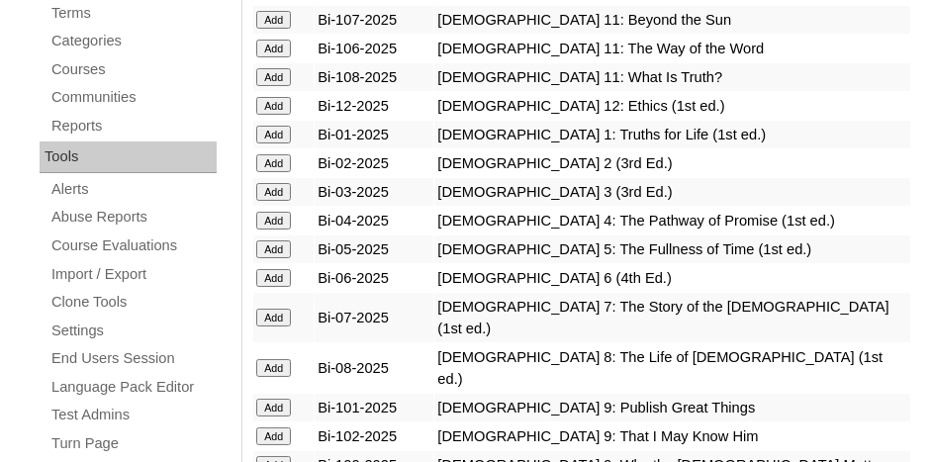
scroll to position [594, 0]
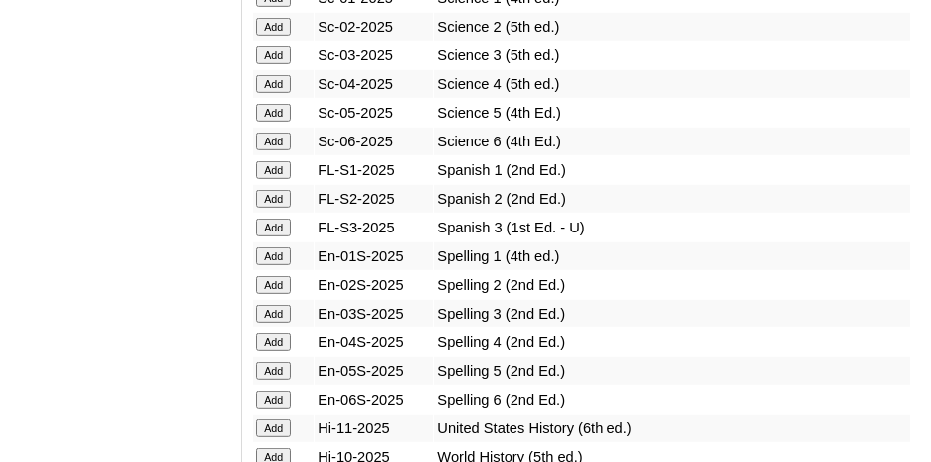
scroll to position [2772, 0]
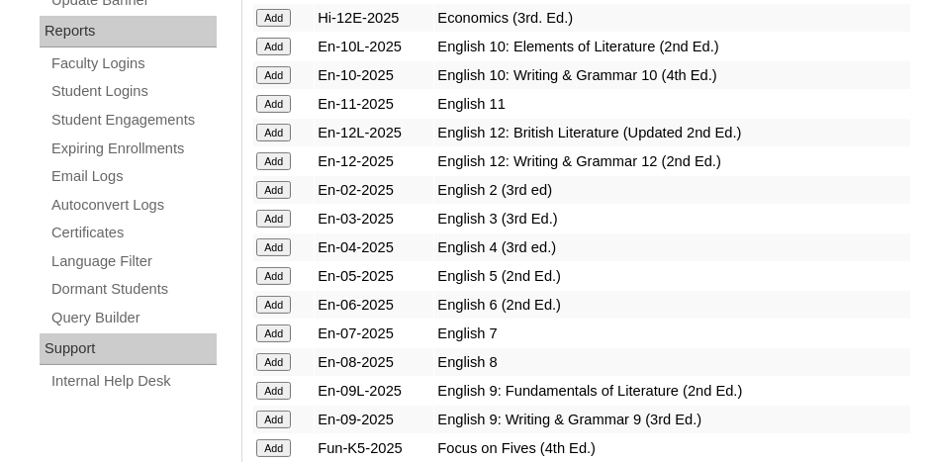
scroll to position [1287, 0]
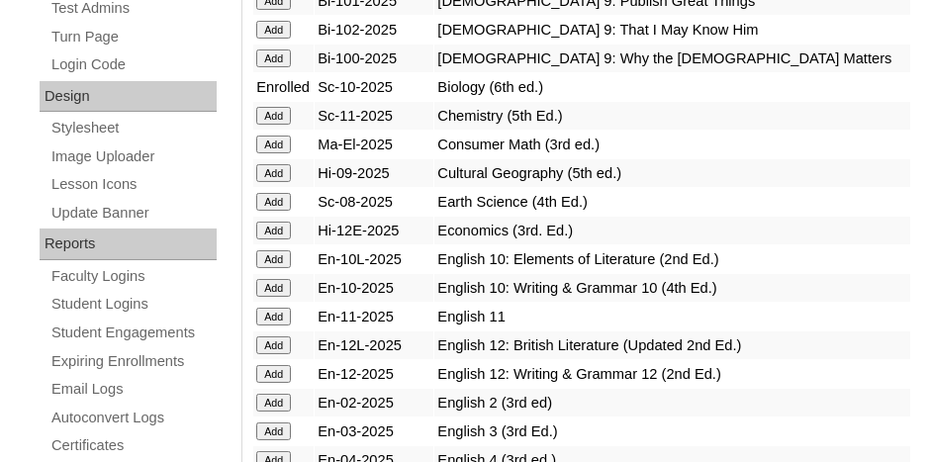
scroll to position [990, 0]
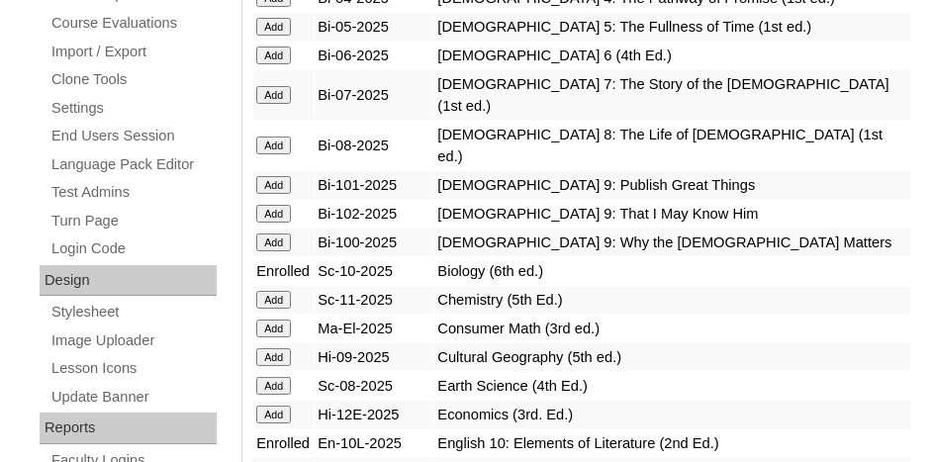
scroll to position [891, 0]
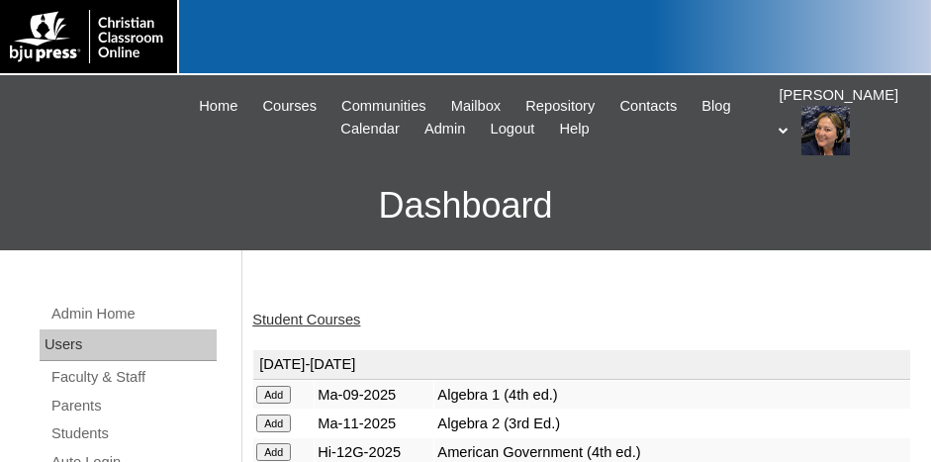
click at [306, 317] on link "Student Courses" at bounding box center [306, 320] width 108 height 16
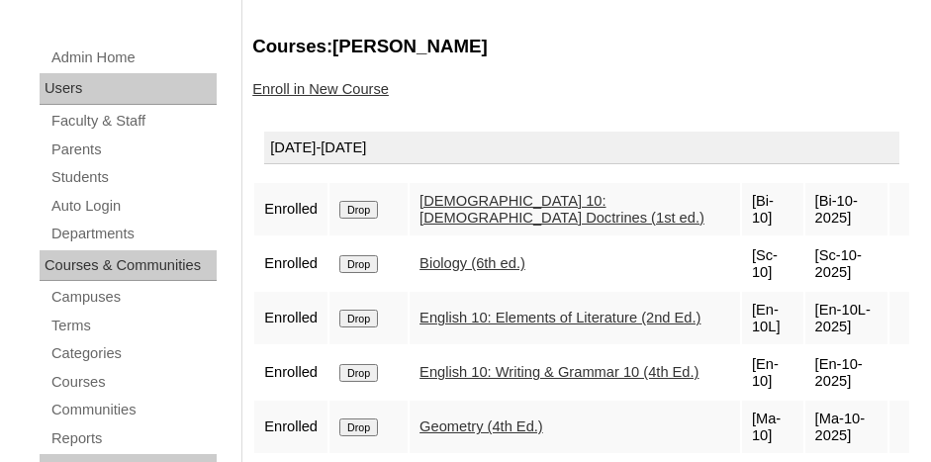
scroll to position [297, 0]
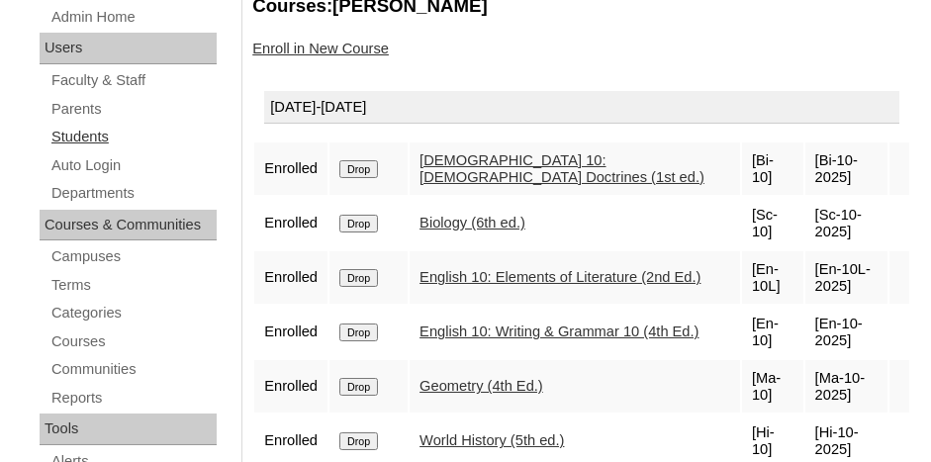
click at [75, 133] on link "Students" at bounding box center [132, 137] width 167 height 25
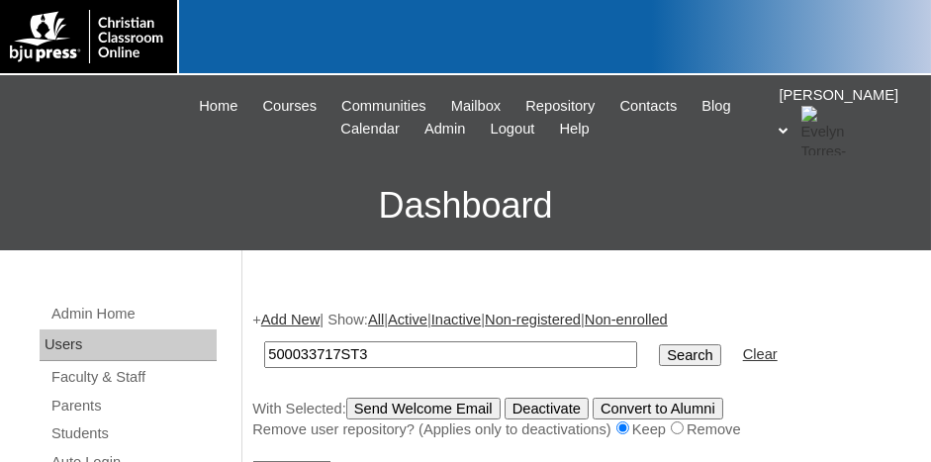
type input "500033717ST3"
click at [659, 344] on input "Search" at bounding box center [689, 355] width 61 height 22
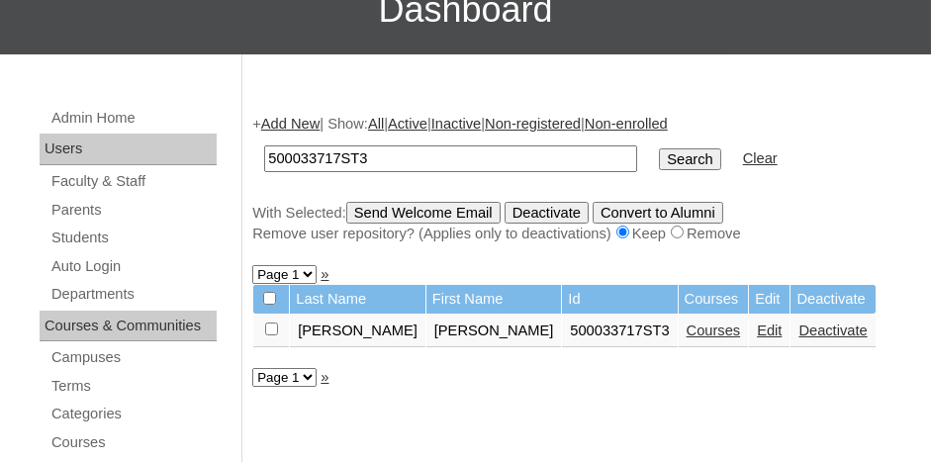
scroll to position [198, 0]
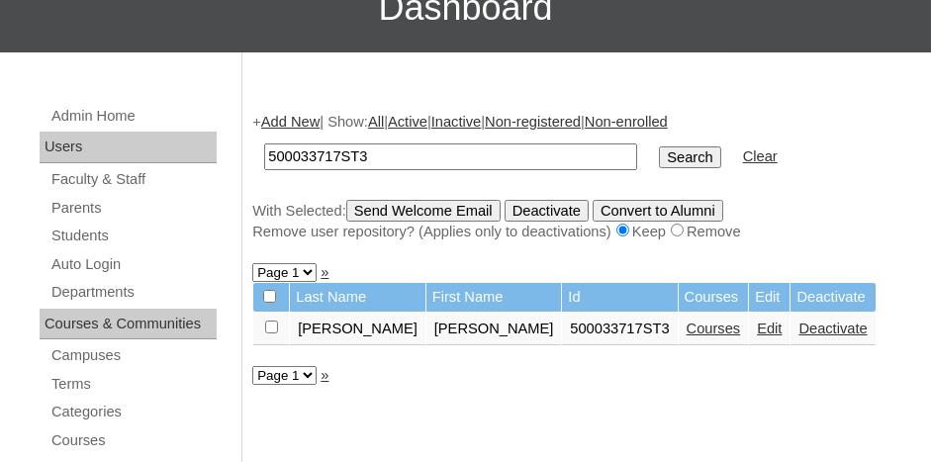
click at [687, 327] on link "Courses" at bounding box center [714, 329] width 54 height 16
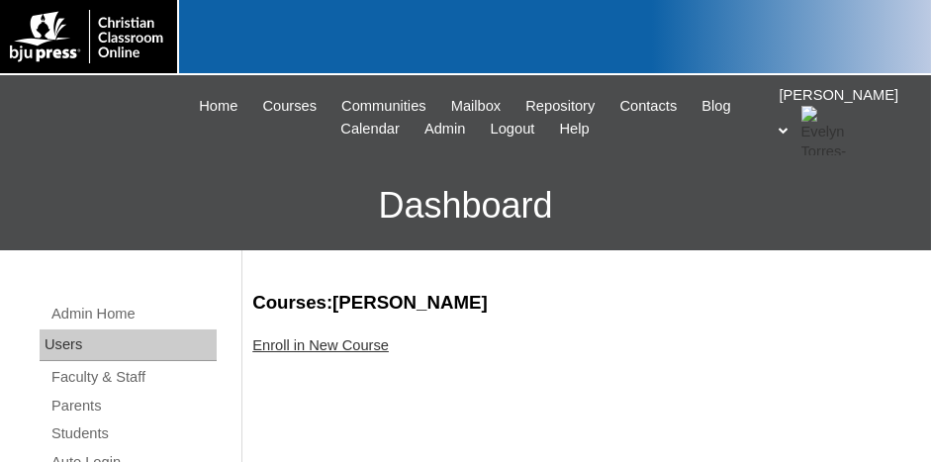
click at [299, 347] on link "Enroll in New Course" at bounding box center [320, 346] width 137 height 16
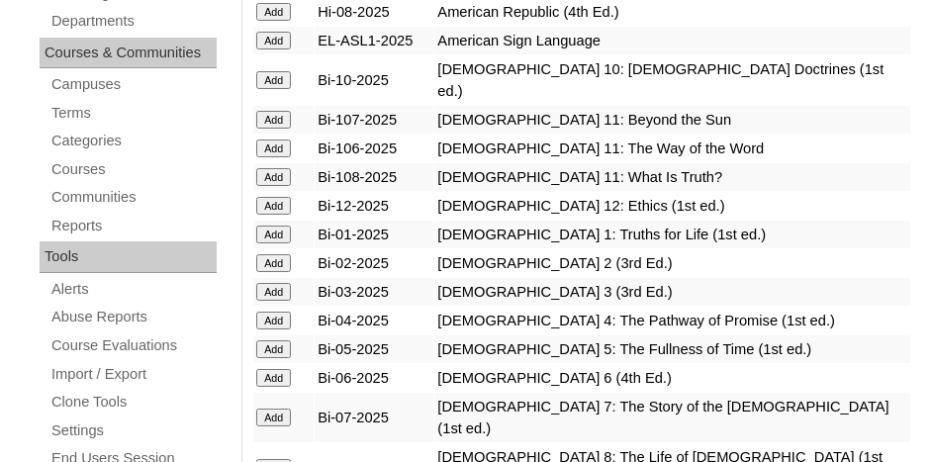
scroll to position [495, 0]
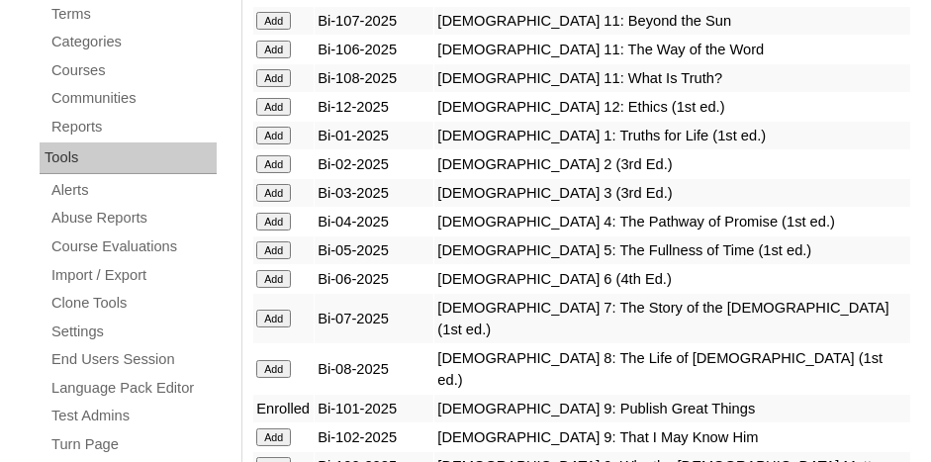
scroll to position [594, 0]
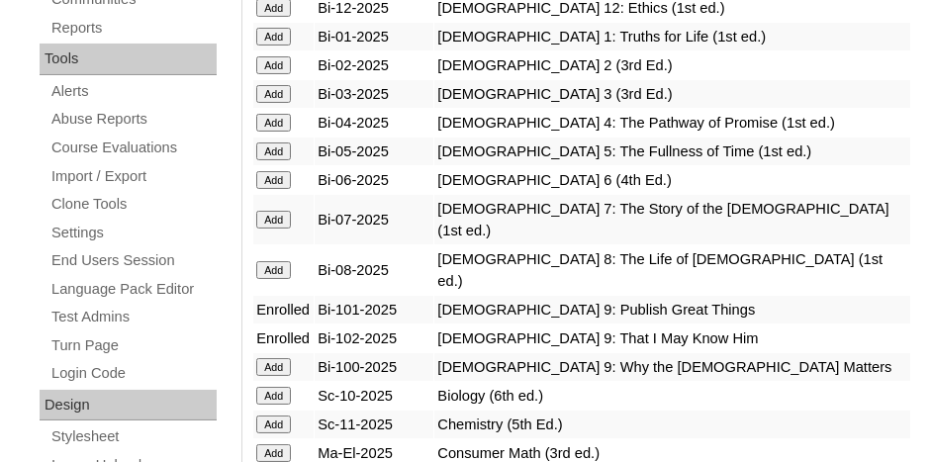
scroll to position [693, 0]
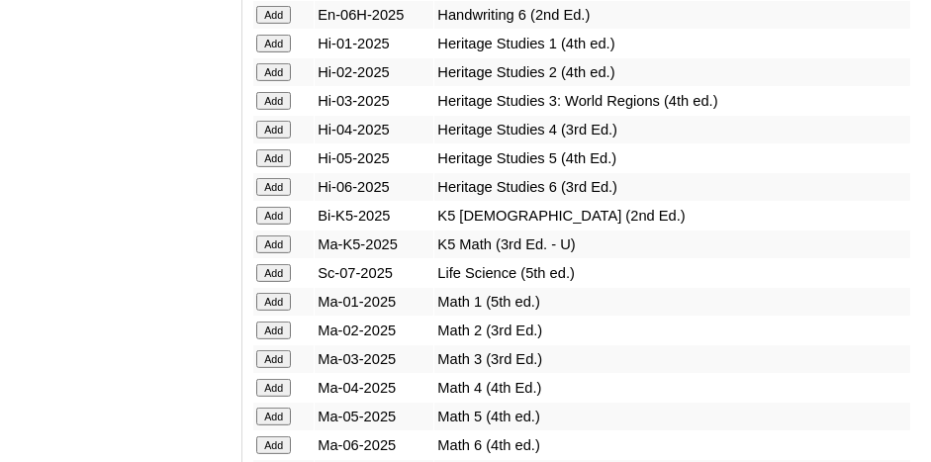
scroll to position [2178, 0]
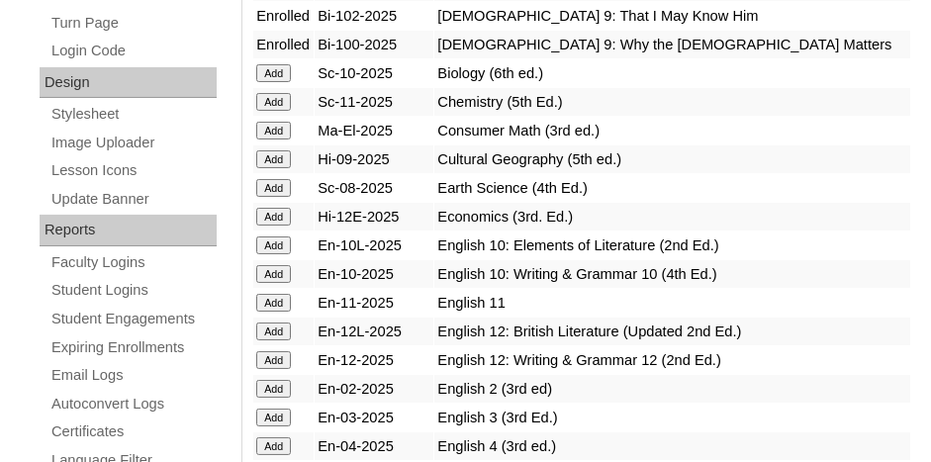
scroll to position [891, 0]
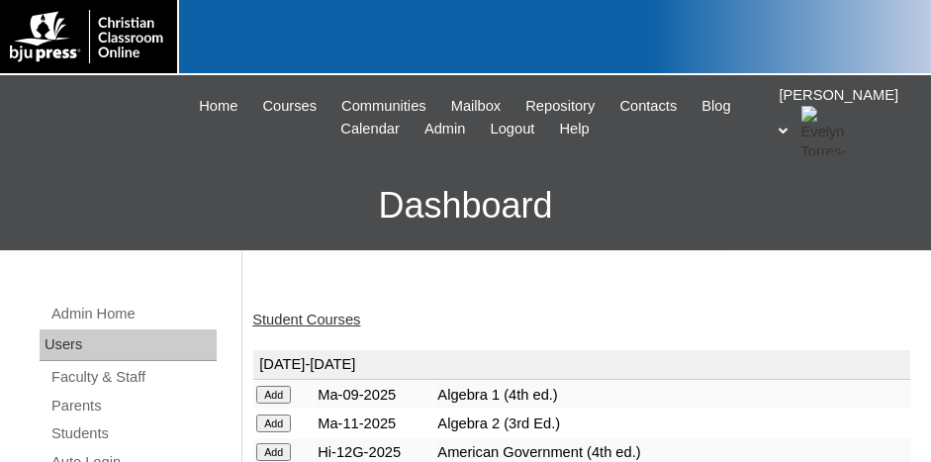
click at [273, 392] on input "Add" at bounding box center [273, 395] width 35 height 18
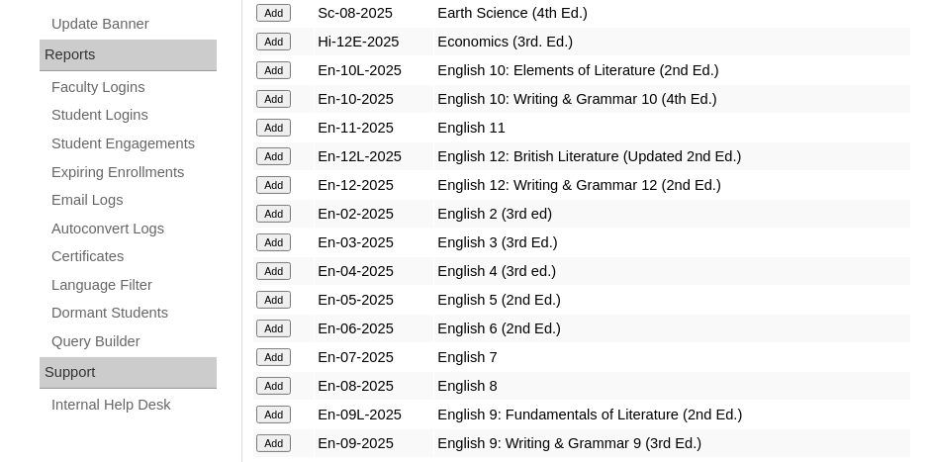
scroll to position [1188, 0]
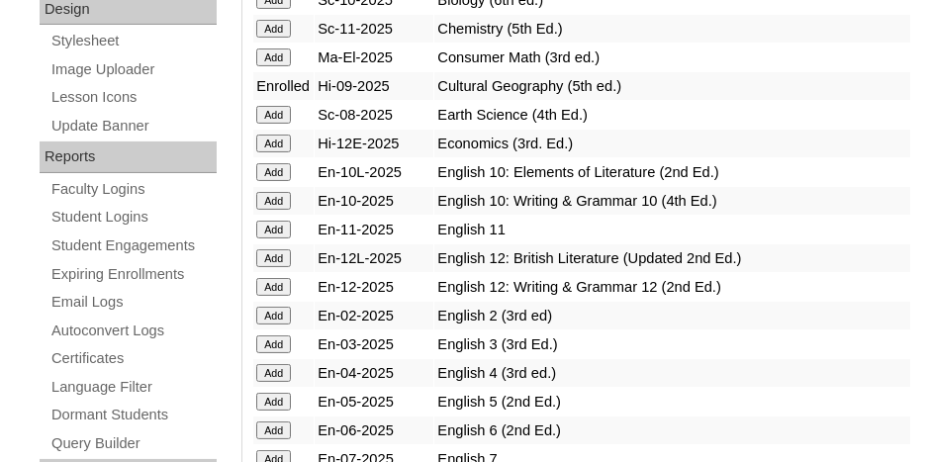
scroll to position [1089, 0]
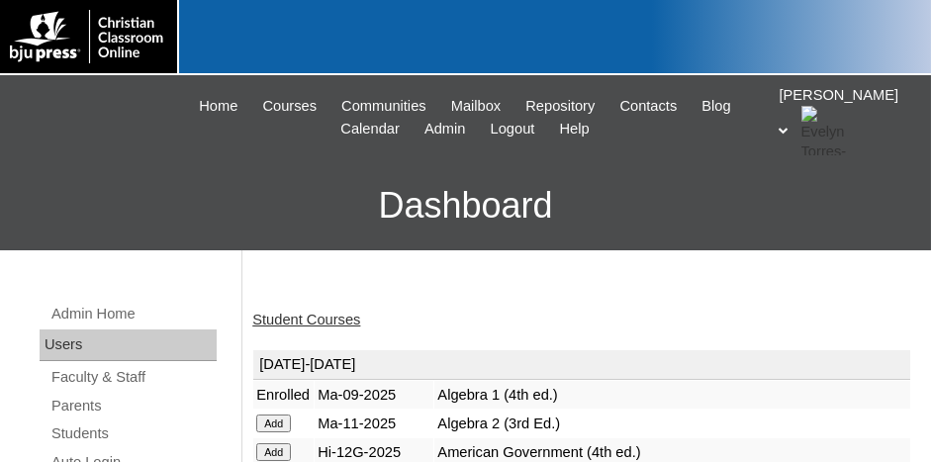
click at [325, 312] on link "Student Courses" at bounding box center [306, 320] width 108 height 16
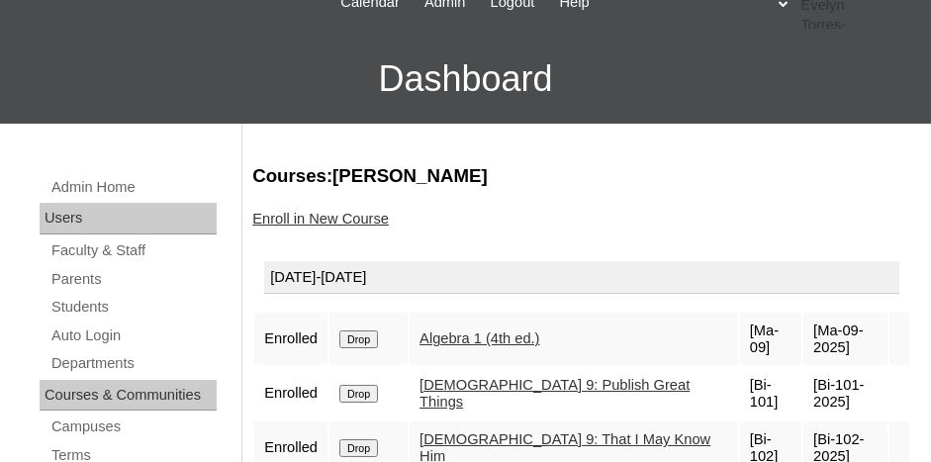
scroll to position [99, 0]
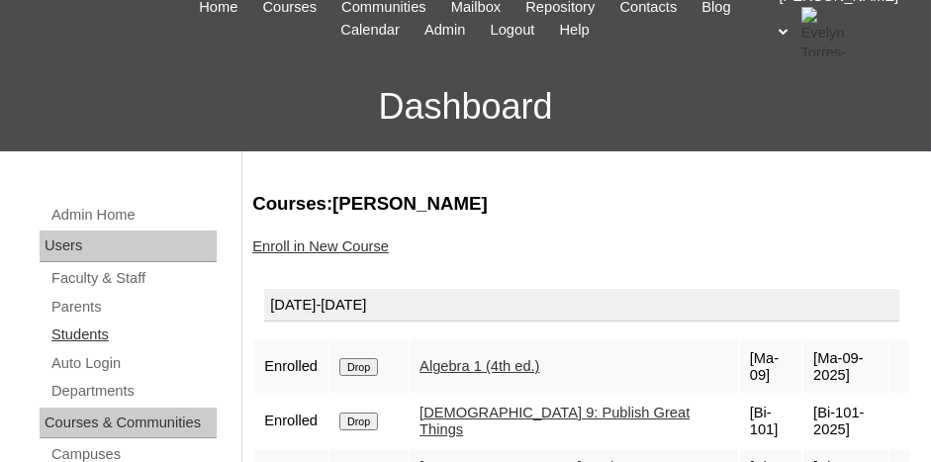
click at [76, 330] on link "Students" at bounding box center [132, 335] width 167 height 25
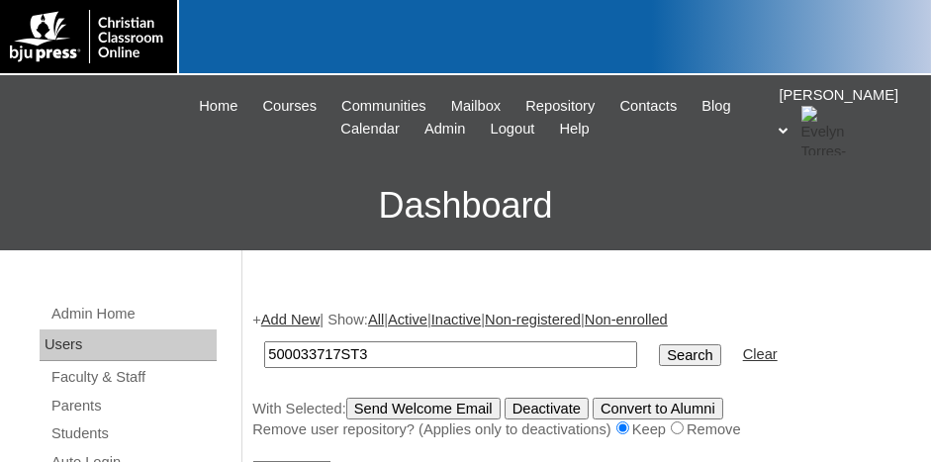
type input "500033717ST3"
click at [659, 344] on input "Search" at bounding box center [689, 355] width 61 height 22
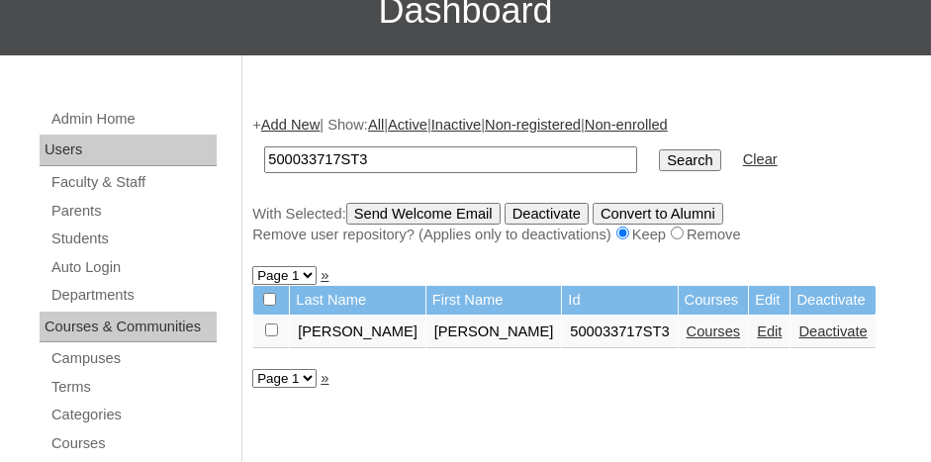
scroll to position [198, 0]
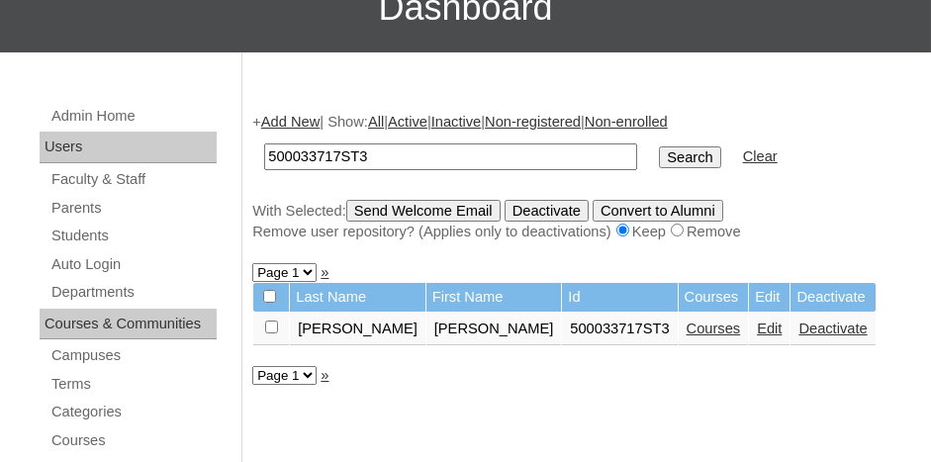
click at [757, 329] on link "Edit" at bounding box center [769, 329] width 25 height 16
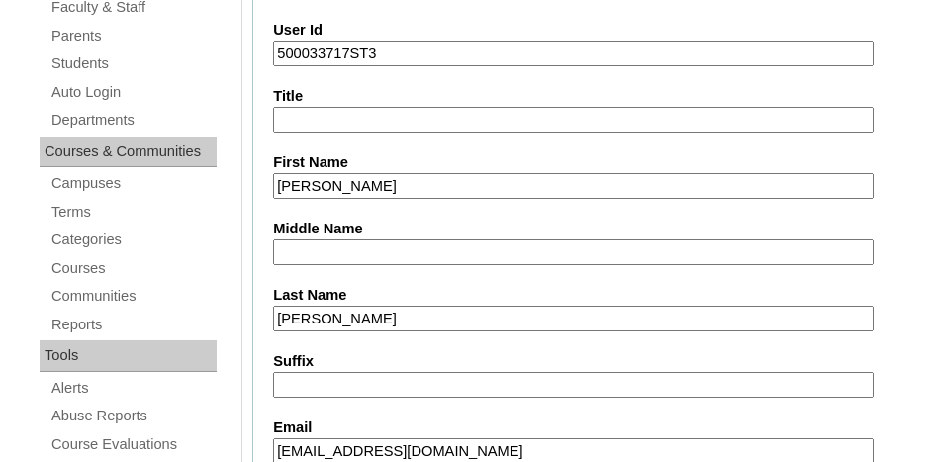
scroll to position [396, 0]
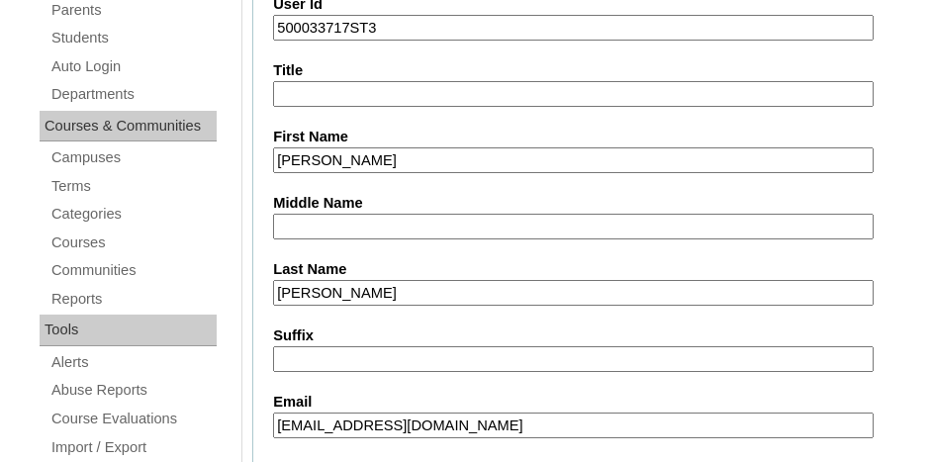
click at [342, 284] on input "Ficher" at bounding box center [573, 293] width 601 height 27
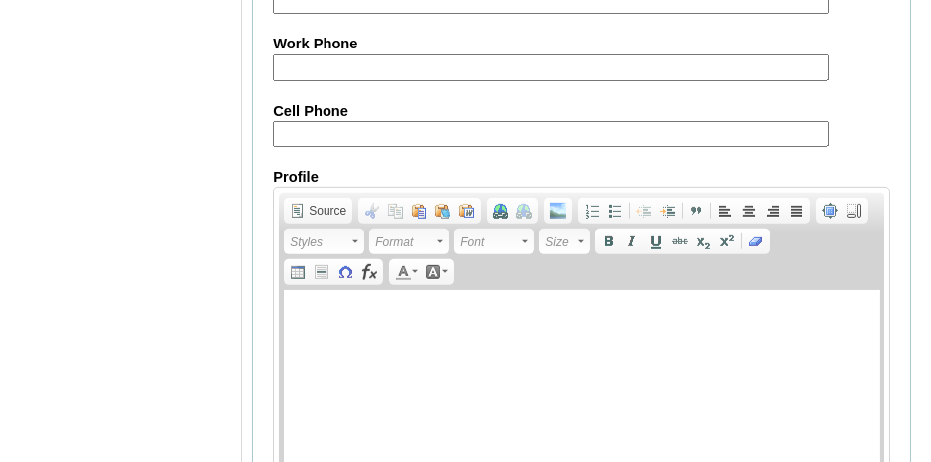
scroll to position [2596, 0]
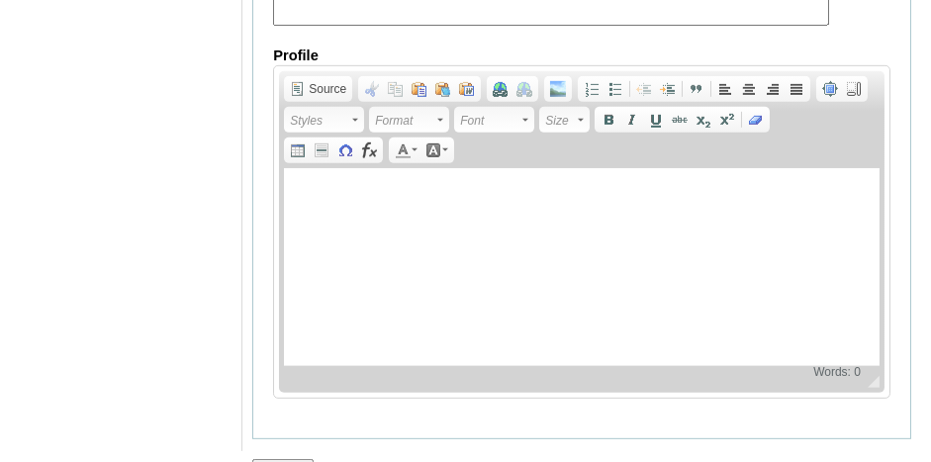
type input "Fisher"
click at [289, 459] on input "Submit" at bounding box center [282, 470] width 61 height 22
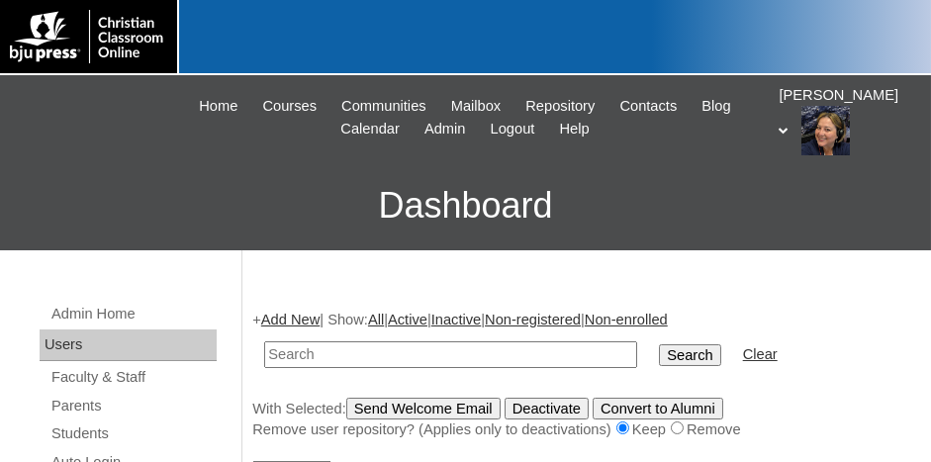
click at [405, 357] on input "text" at bounding box center [450, 355] width 373 height 27
type input "500033717ST3"
click at [659, 344] on input "Search" at bounding box center [689, 355] width 61 height 22
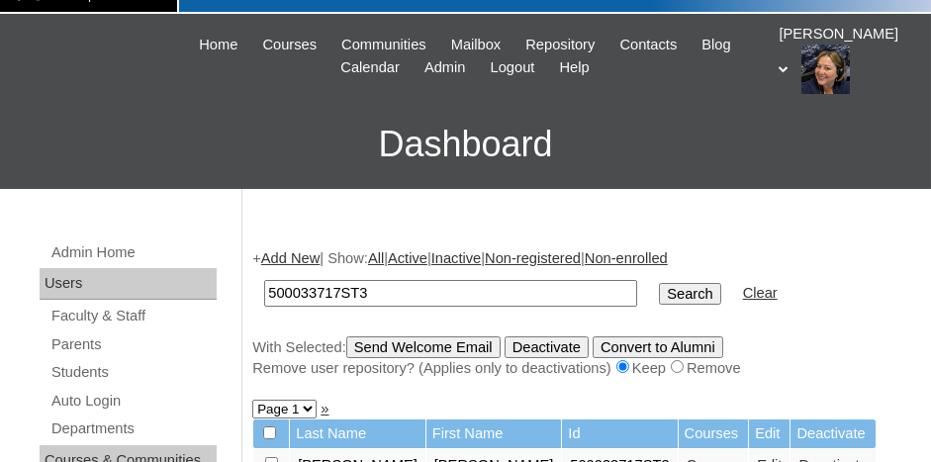
scroll to position [198, 0]
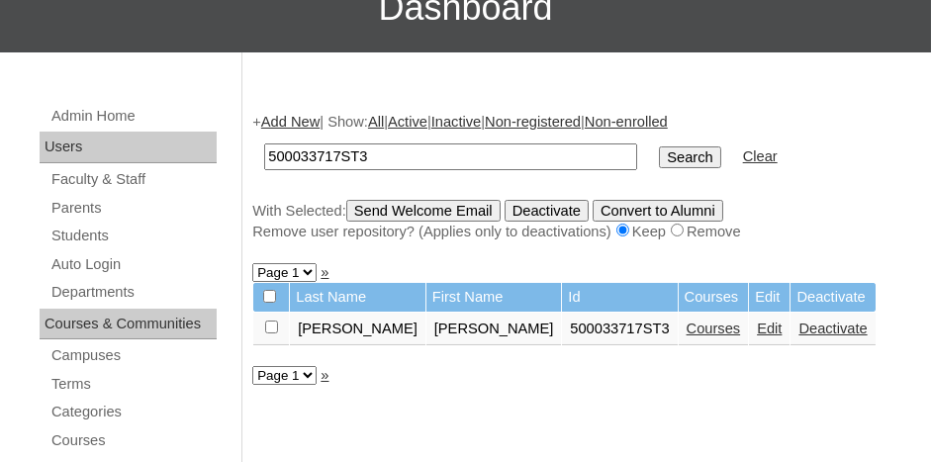
click at [273, 325] on input "checkbox" at bounding box center [271, 327] width 13 height 13
checkbox input "true"
click at [465, 211] on input "Send Welcome Email" at bounding box center [423, 211] width 154 height 22
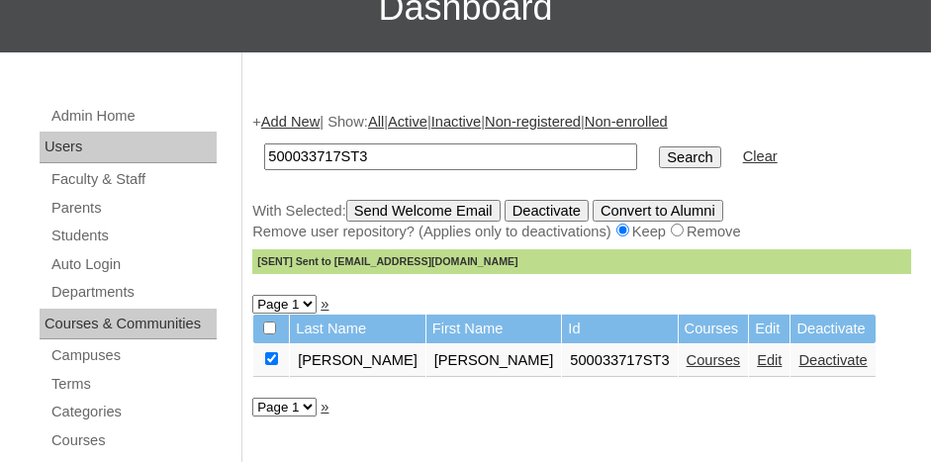
click at [286, 112] on div "+ Add New | Show: All | Active | Inactive | Non-registered | Non-enrolled 50003…" at bounding box center [581, 193] width 659 height 162
click at [304, 121] on link "Add New" at bounding box center [290, 122] width 58 height 16
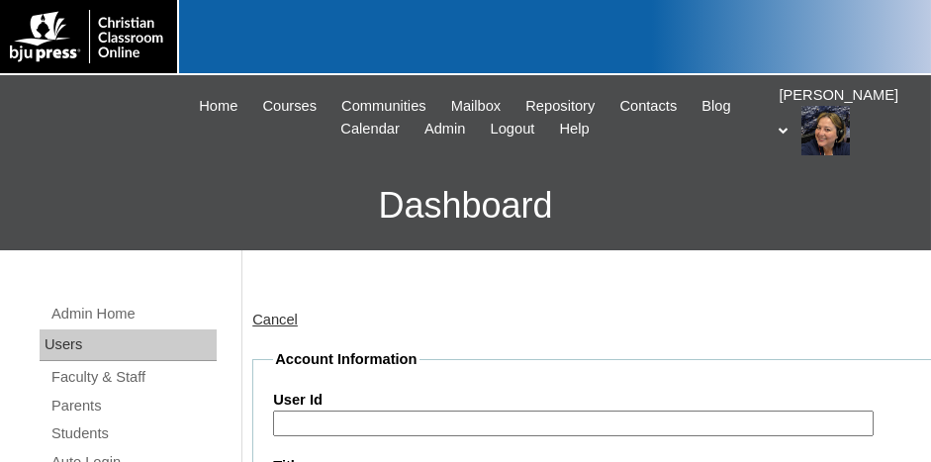
click at [368, 417] on input "User Id" at bounding box center [573, 424] width 601 height 27
paste input "500033717ST1"
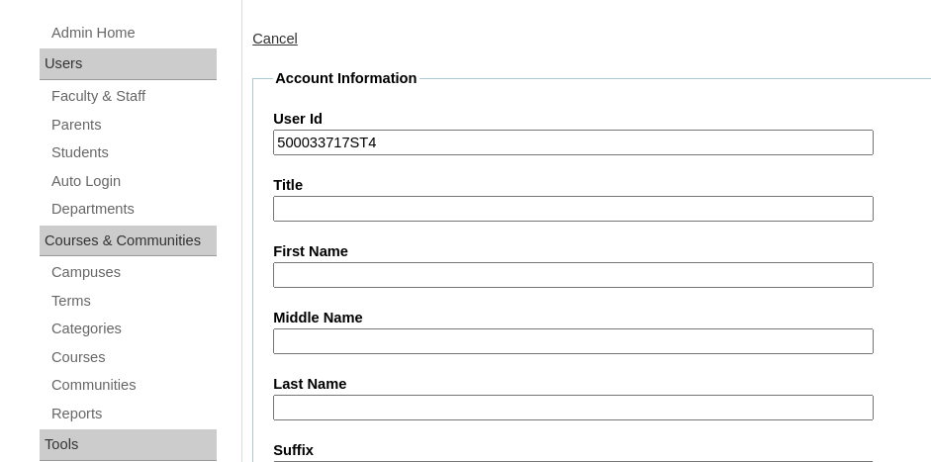
scroll to position [297, 0]
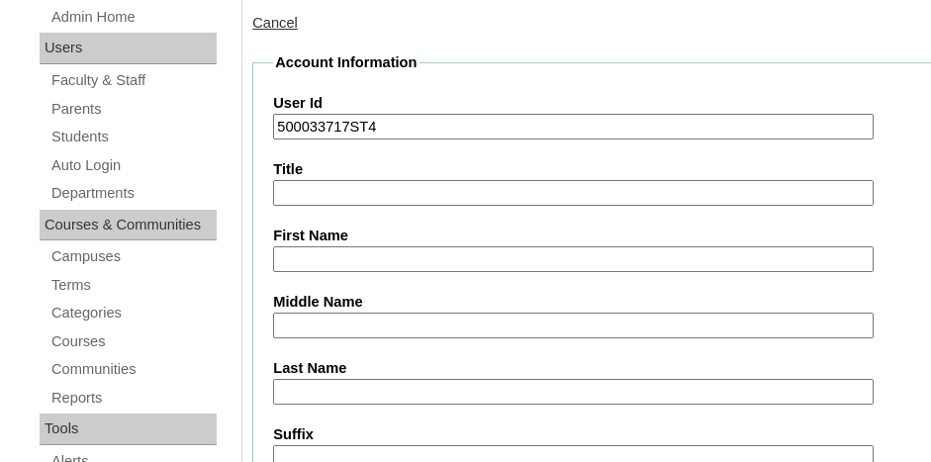
type input "500033717ST4"
click at [348, 257] on input "First Name" at bounding box center [573, 259] width 601 height 27
type input "Alijah"
type input "Lapp"
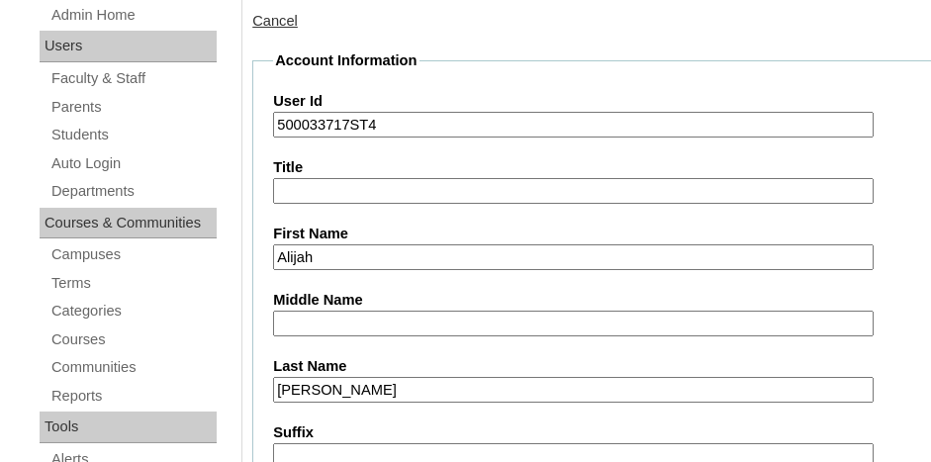
scroll to position [583, 0]
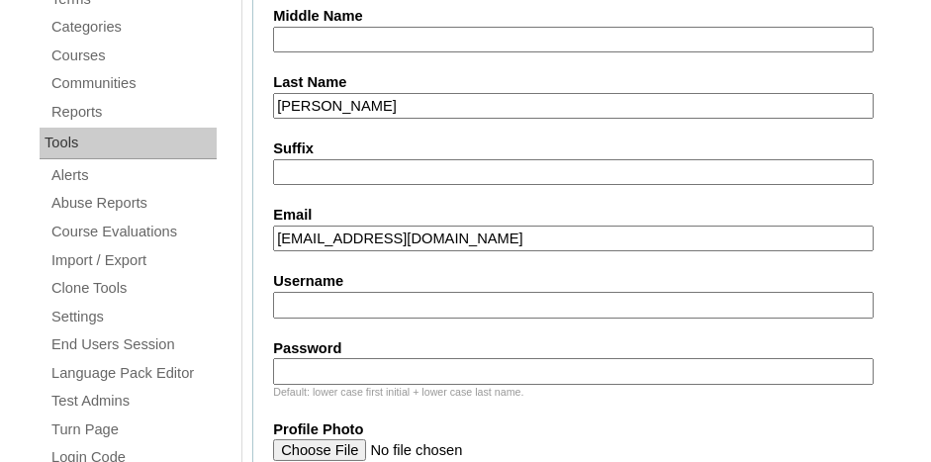
type input "alijahlapp@gmail.com"
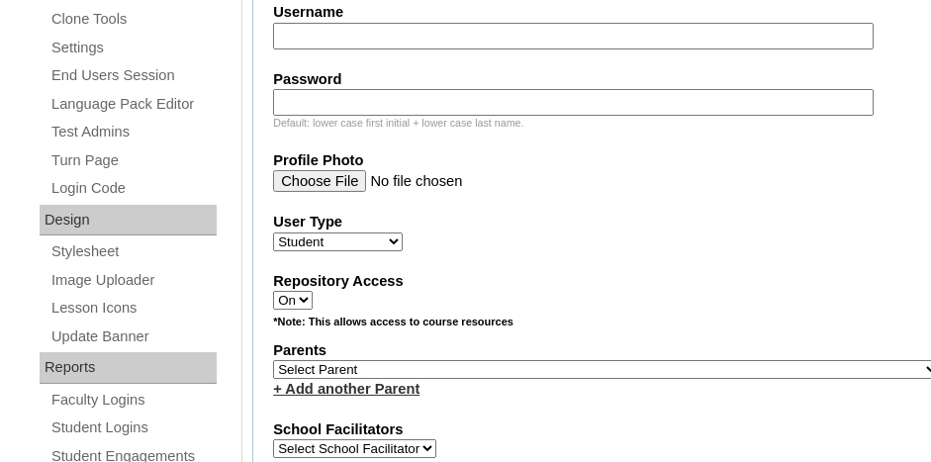
click at [414, 360] on select "Select Parent , Fautanu, Ma 1, 1 23-24 accountMorgan, Jason 6th Street Mennonit…" at bounding box center [606, 369] width 667 height 19
select select "36990"
click at [414, 360] on select "Select Parent , Fautanu, Ma 1, 1 23-24 accountMorgan, Jason 6th Street Mennonit…" at bounding box center [606, 369] width 667 height 19
click at [504, 387] on fieldset "Account Information User Id 500033717ST4 Title First Name Alijah Middle Name La…" at bounding box center [606, 312] width 709 height 1631
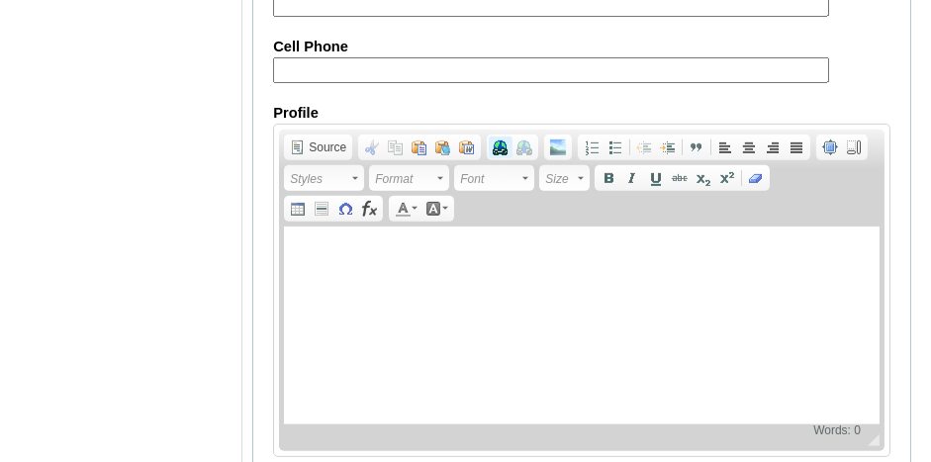
scroll to position [2594, 0]
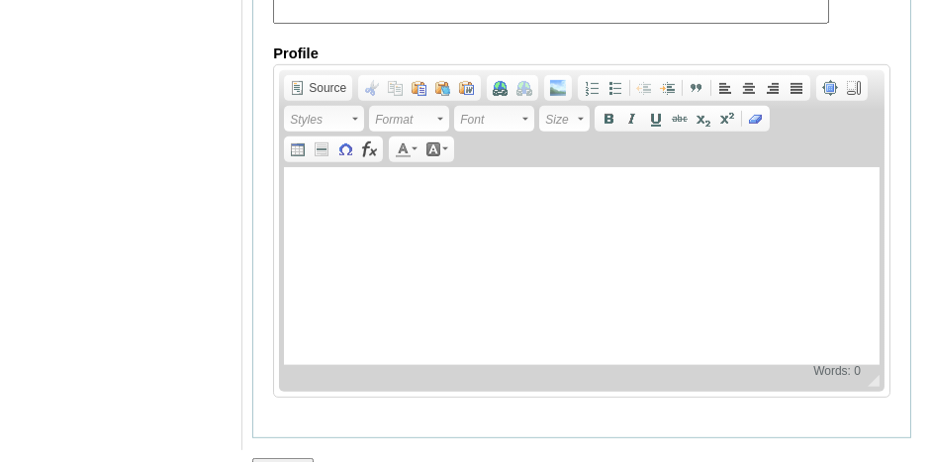
click at [282, 458] on input "Submit" at bounding box center [282, 469] width 61 height 22
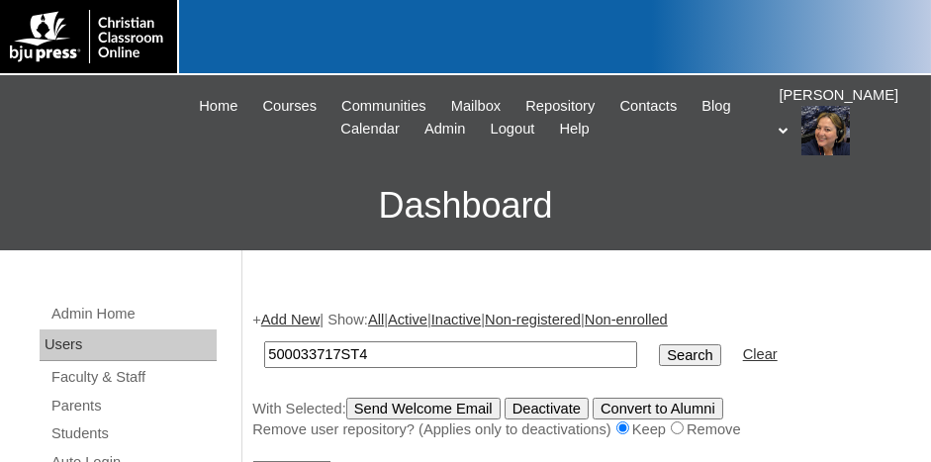
type input "500033717ST4"
click at [659, 344] on input "Search" at bounding box center [689, 355] width 61 height 22
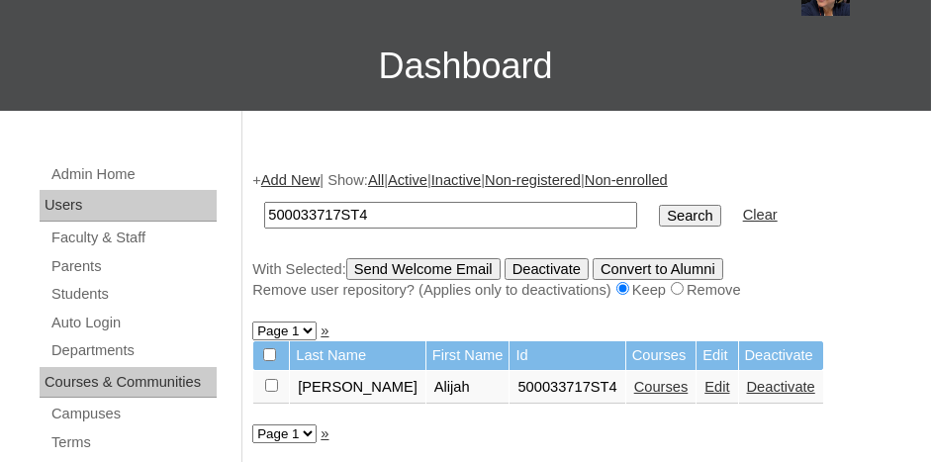
scroll to position [198, 0]
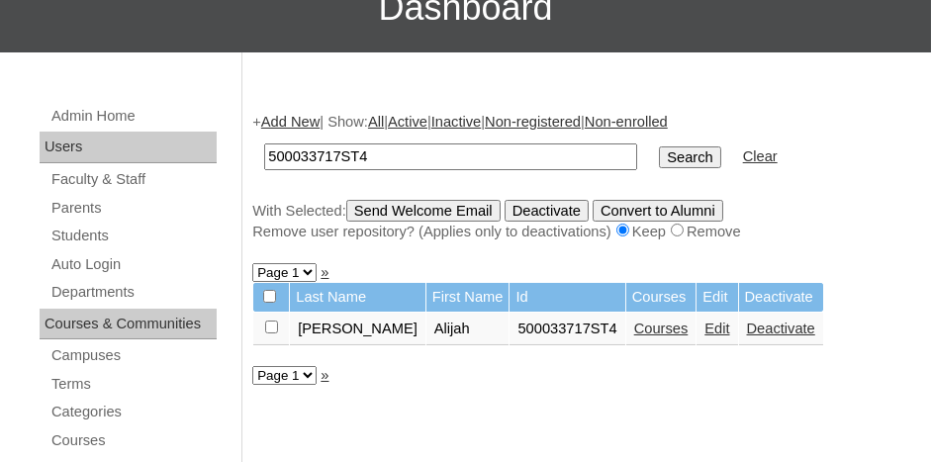
click at [635, 325] on link "Courses" at bounding box center [662, 329] width 54 height 16
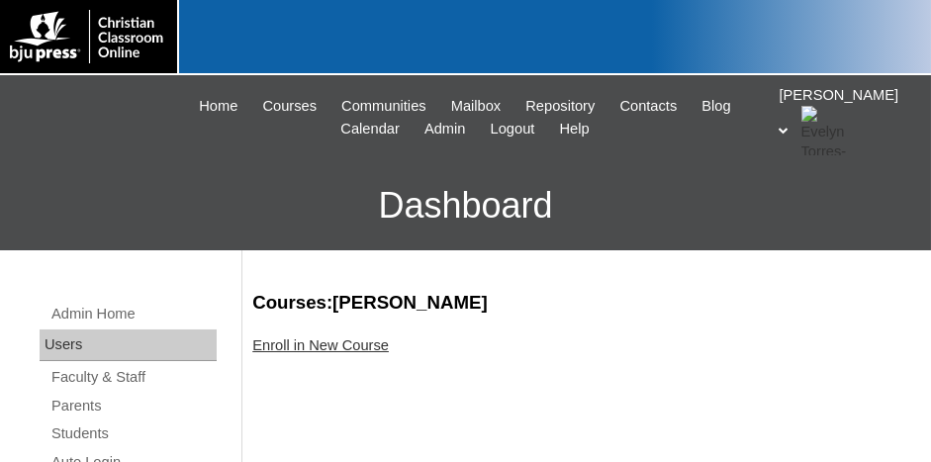
click at [318, 347] on link "Enroll in New Course" at bounding box center [320, 346] width 137 height 16
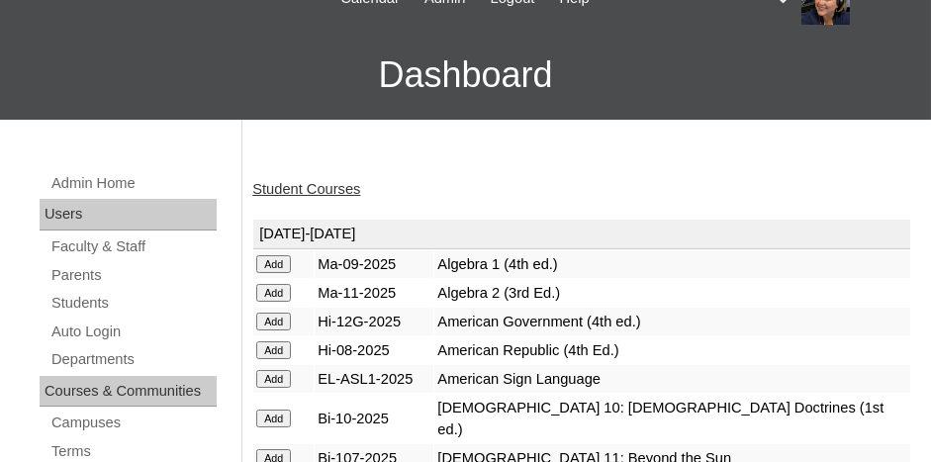
scroll to position [198, 0]
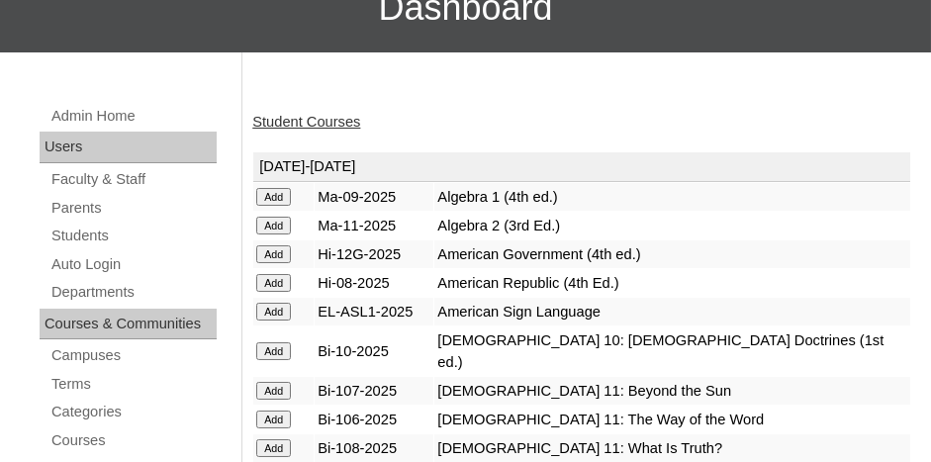
click at [270, 193] on input "Add" at bounding box center [273, 197] width 35 height 18
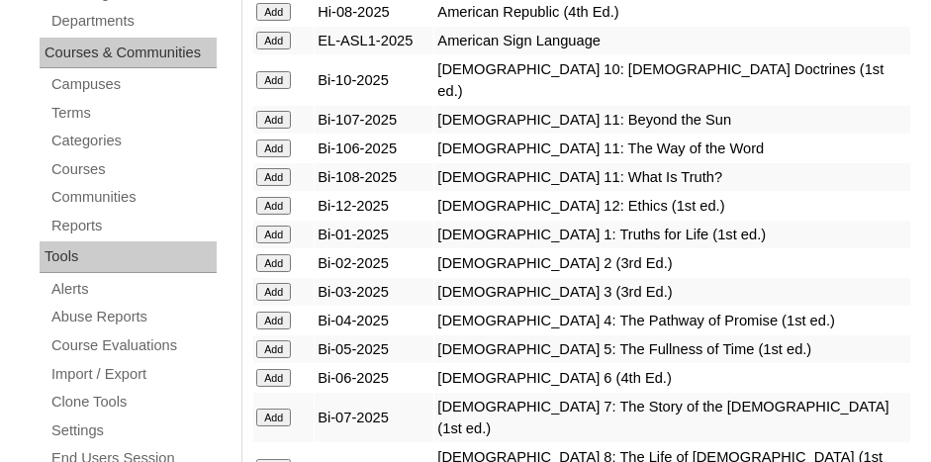
scroll to position [495, 0]
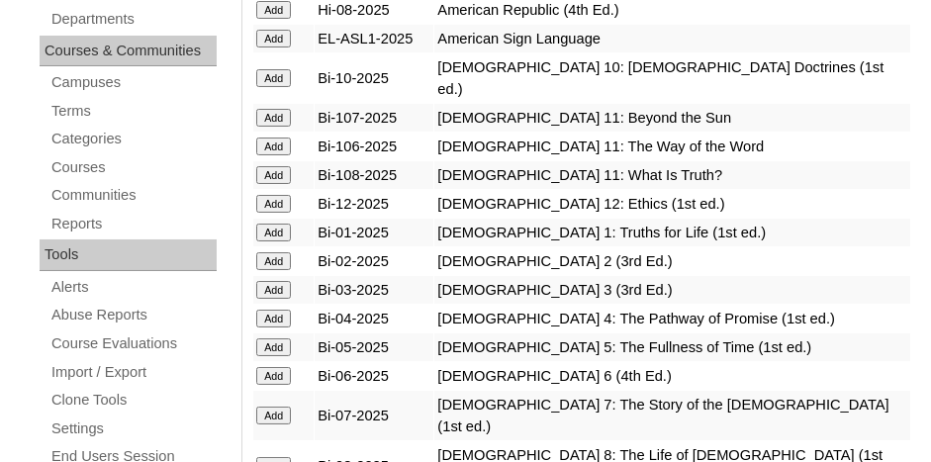
scroll to position [495, 0]
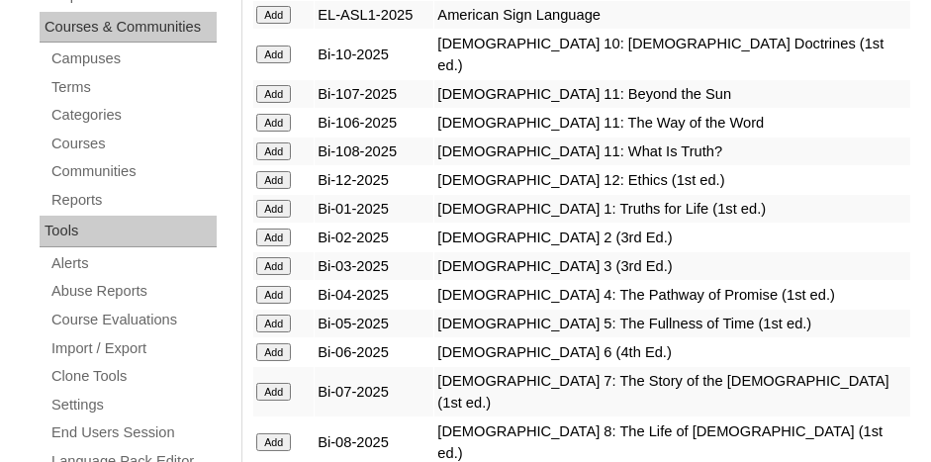
drag, startPoint x: 275, startPoint y: 432, endPoint x: 372, endPoint y: 401, distance: 101.7
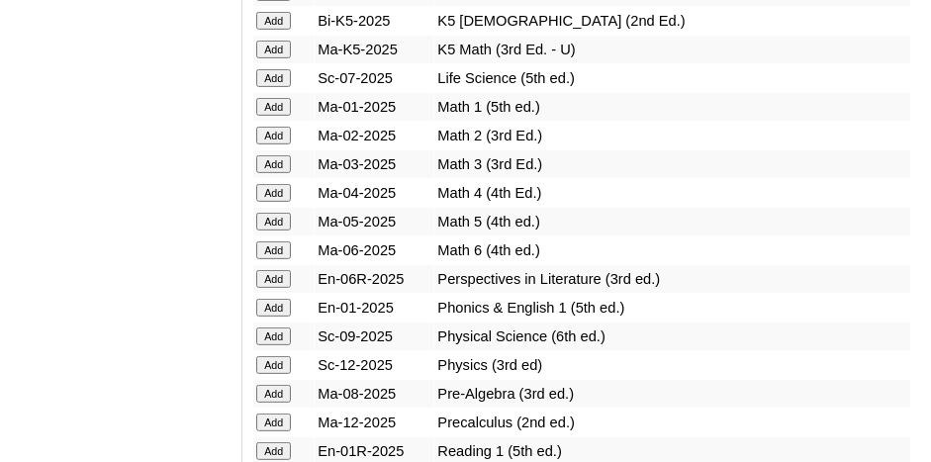
scroll to position [2079, 0]
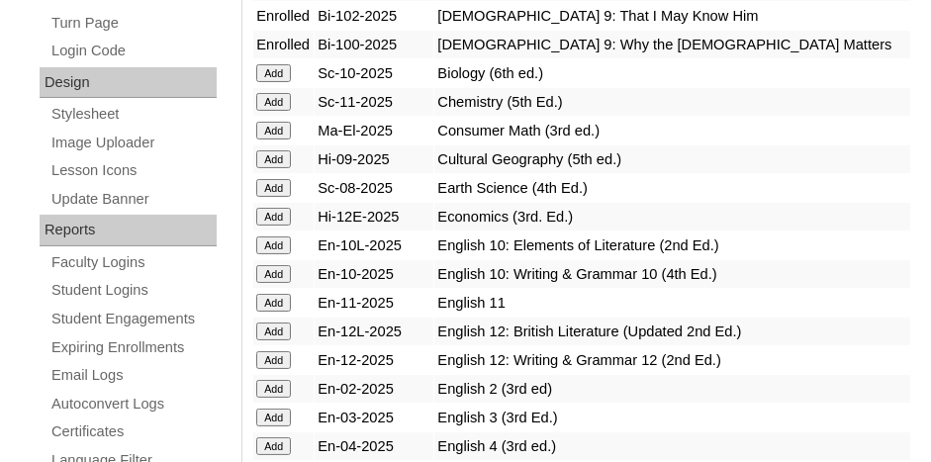
scroll to position [891, 0]
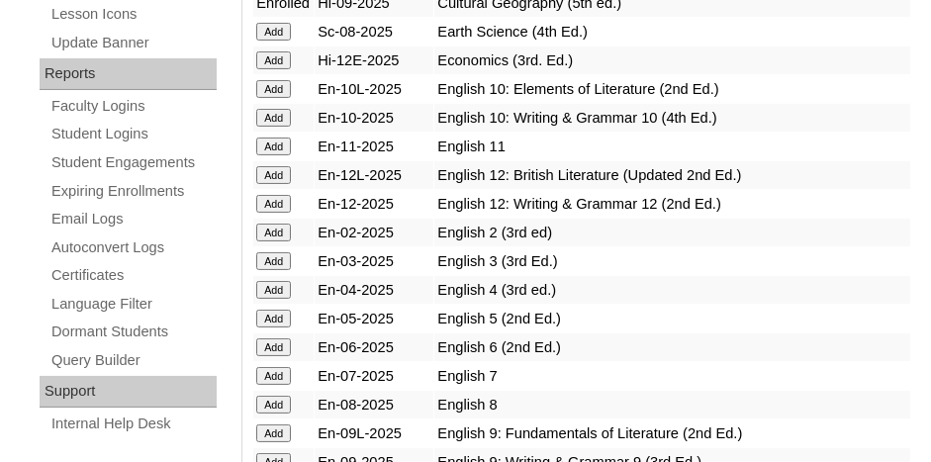
scroll to position [1188, 0]
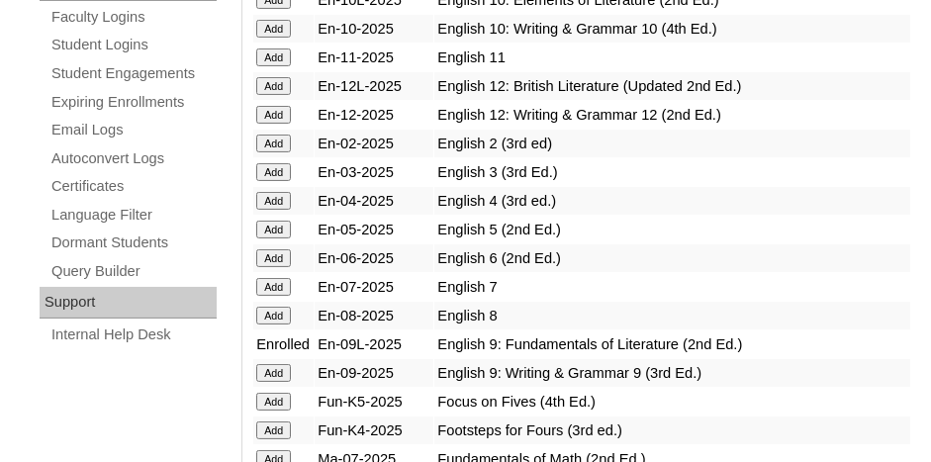
scroll to position [1287, 0]
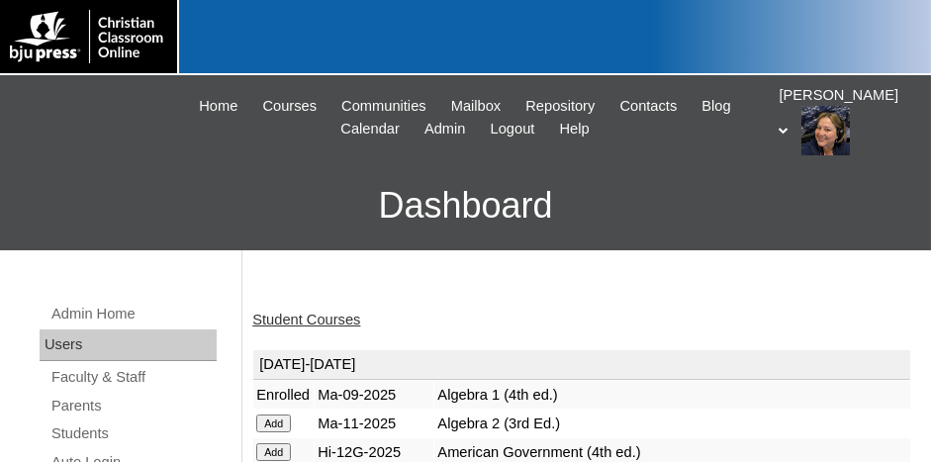
scroll to position [99, 0]
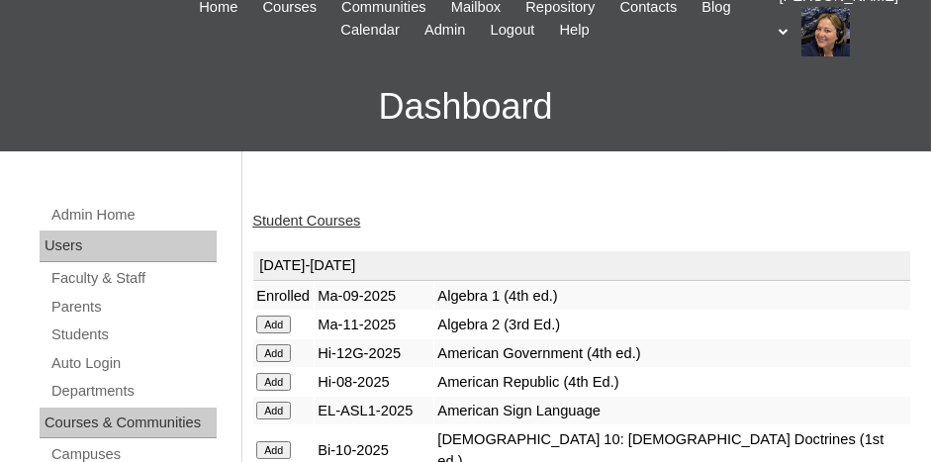
click at [324, 219] on link "Student Courses" at bounding box center [306, 221] width 108 height 16
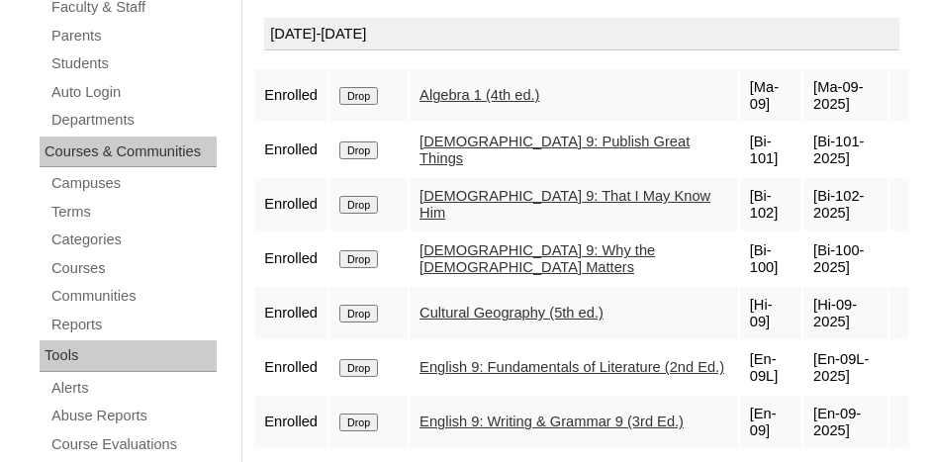
scroll to position [396, 0]
